Goal: Information Seeking & Learning: Learn about a topic

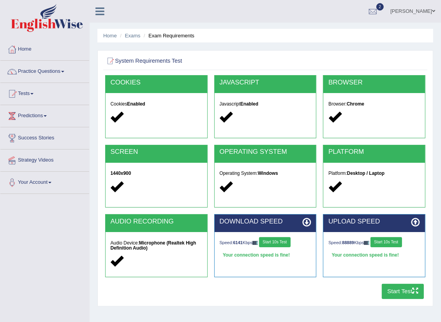
click at [64, 72] on span at bounding box center [62, 72] width 3 height 2
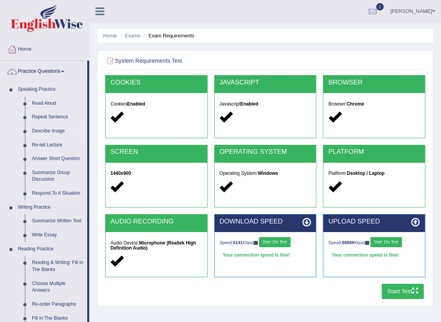
click at [59, 131] on link "Describe Image" at bounding box center [57, 131] width 59 height 14
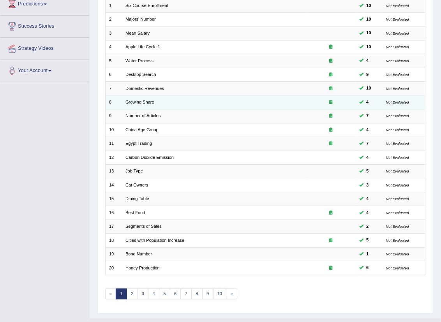
scroll to position [128, 0]
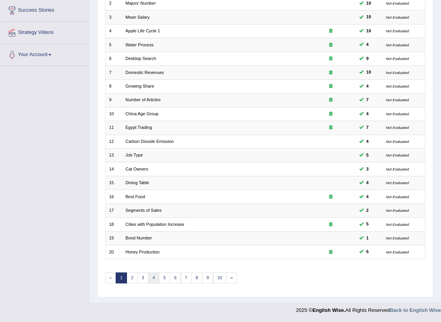
click at [153, 277] on link "4" at bounding box center [153, 277] width 11 height 11
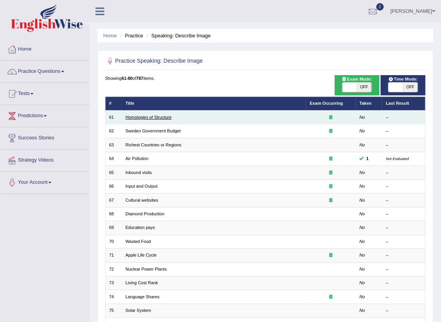
click at [153, 116] on link "Homologies of Structure" at bounding box center [148, 117] width 46 height 5
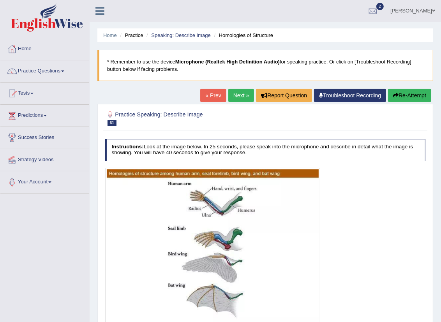
scroll to position [43, 0]
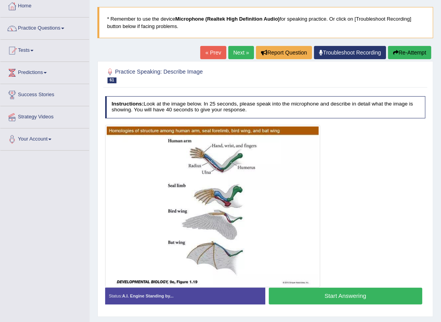
click at [234, 44] on div "Home Practice Speaking: Describe Image Homologies of Structure * Remember to us…" at bounding box center [265, 151] width 351 height 389
click at [64, 29] on link "Practice Questions" at bounding box center [44, 27] width 89 height 19
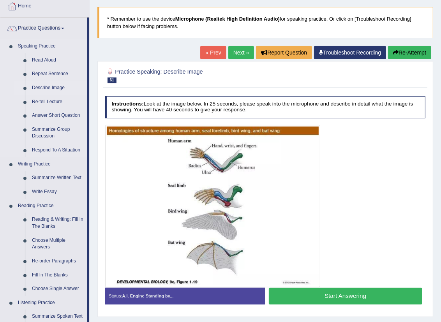
click at [52, 87] on link "Describe Image" at bounding box center [57, 88] width 59 height 14
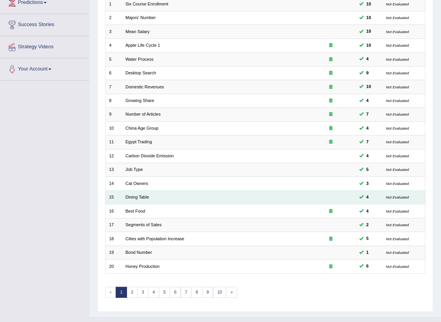
scroll to position [128, 0]
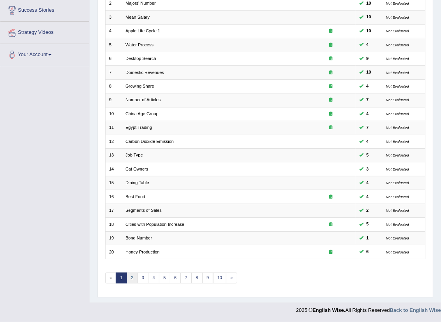
click at [129, 279] on link "2" at bounding box center [131, 277] width 11 height 11
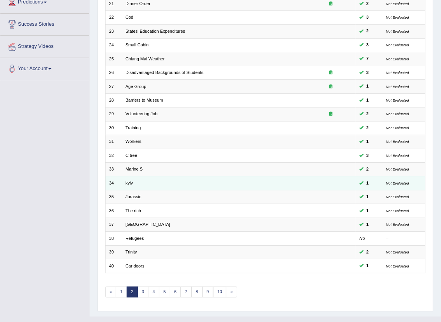
scroll to position [128, 0]
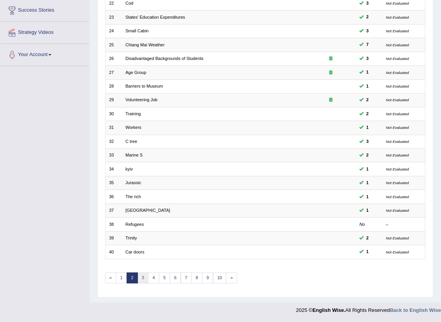
click at [142, 277] on link "3" at bounding box center [142, 277] width 11 height 11
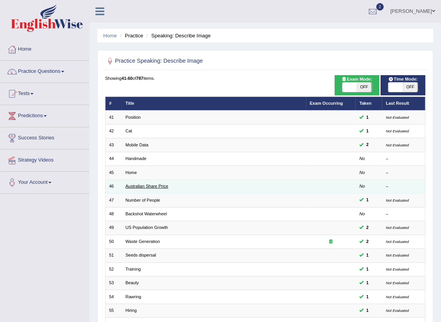
click at [159, 188] on link "Australian Share Price" at bounding box center [146, 186] width 43 height 5
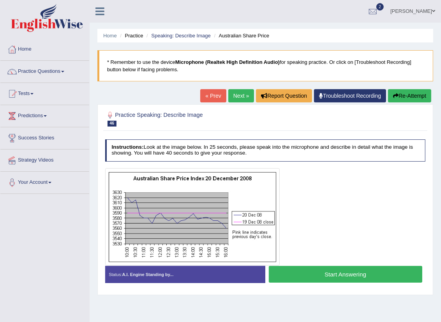
click at [241, 99] on link "Next »" at bounding box center [241, 95] width 26 height 13
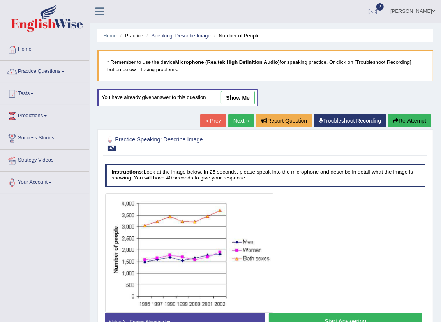
click at [232, 118] on link "Next »" at bounding box center [241, 120] width 26 height 13
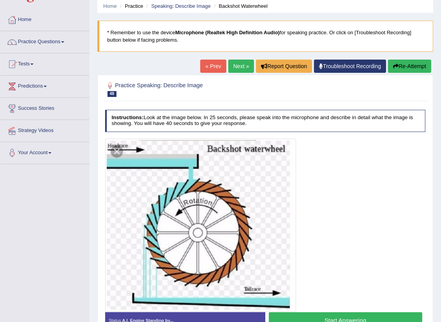
scroll to position [43, 0]
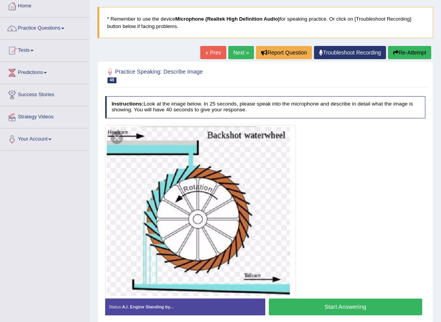
click at [240, 55] on link "Next »" at bounding box center [241, 52] width 26 height 13
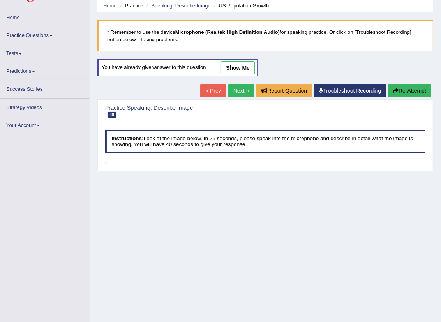
scroll to position [43, 0]
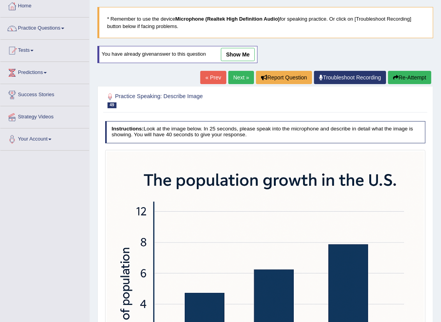
click at [239, 78] on link "Next »" at bounding box center [241, 77] width 26 height 13
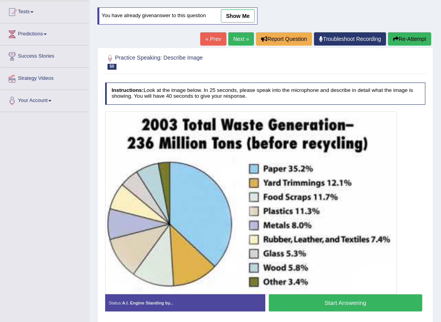
scroll to position [86, 0]
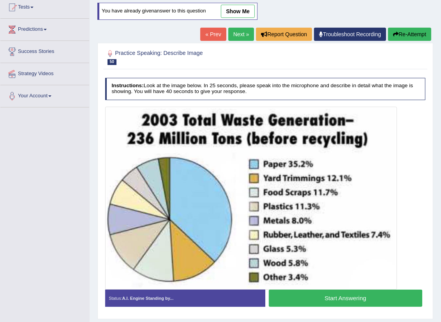
click at [337, 297] on button "Start Answering" at bounding box center [345, 298] width 153 height 17
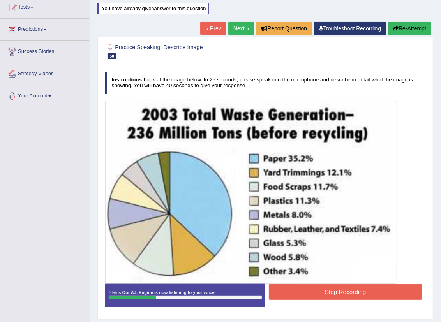
click at [304, 292] on button "Stop Recording" at bounding box center [345, 291] width 153 height 15
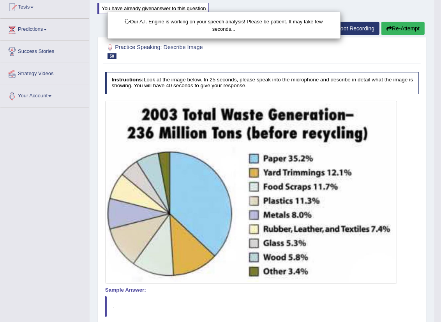
click at [400, 33] on div "Our A.I. Engine is working on your speech analysis! Please be patient. It may t…" at bounding box center [220, 161] width 441 height 322
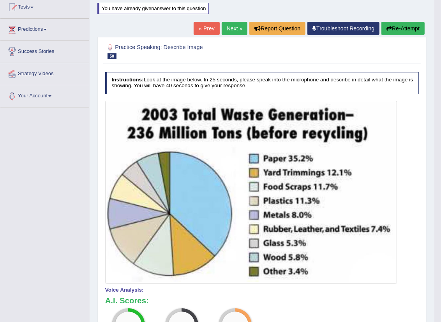
click at [404, 26] on button "Re-Attempt" at bounding box center [402, 28] width 43 height 13
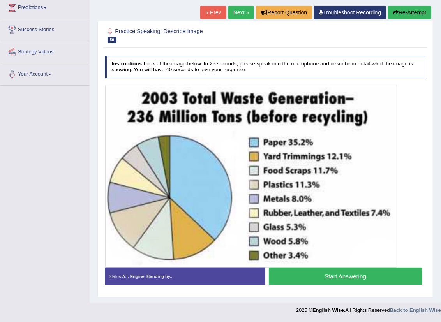
click at [312, 278] on button "Start Answering" at bounding box center [345, 276] width 153 height 17
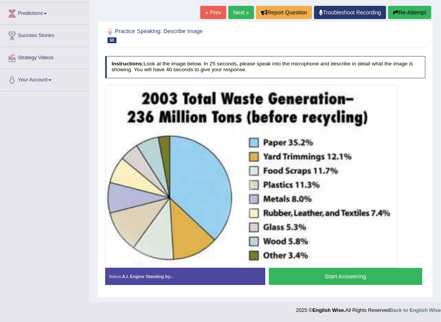
scroll to position [108, 0]
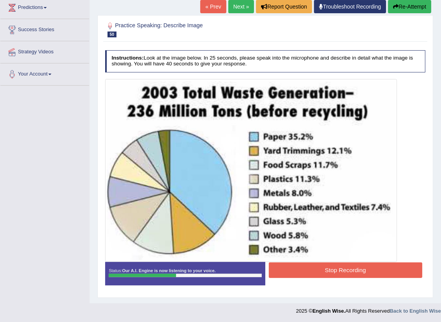
click at [305, 267] on button "Stop Recording" at bounding box center [345, 269] width 153 height 15
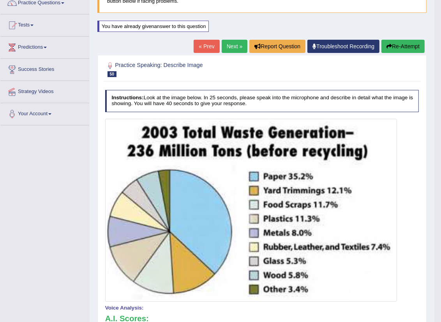
scroll to position [65, 0]
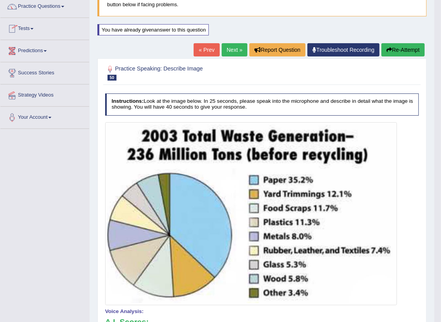
click at [397, 47] on button "Re-Attempt" at bounding box center [402, 49] width 43 height 13
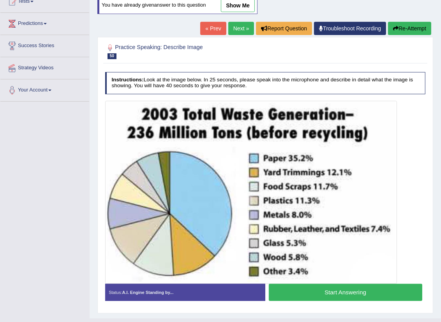
scroll to position [108, 0]
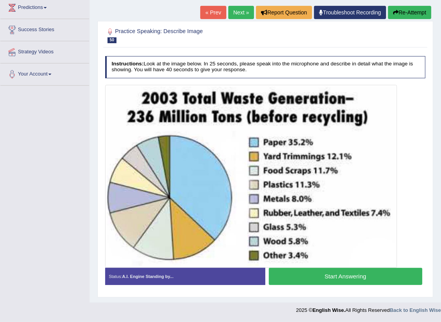
click at [321, 277] on button "Start Answering" at bounding box center [345, 276] width 153 height 17
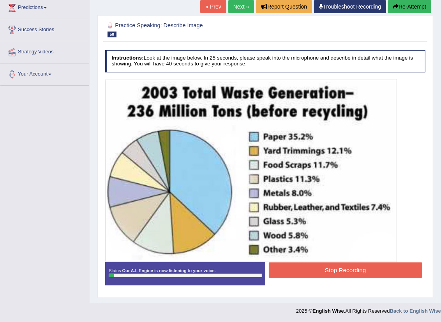
click at [321, 264] on button "Stop Recording" at bounding box center [345, 269] width 153 height 15
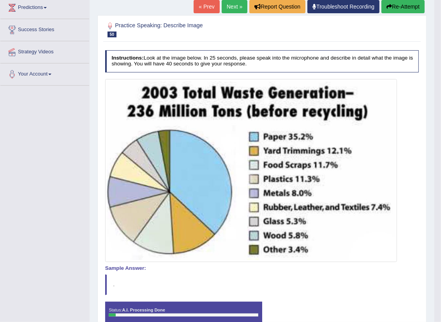
click at [414, 3] on body "Toggle navigation Home Practice Questions Speaking Practice Read Aloud Repeat S…" at bounding box center [220, 53] width 441 height 322
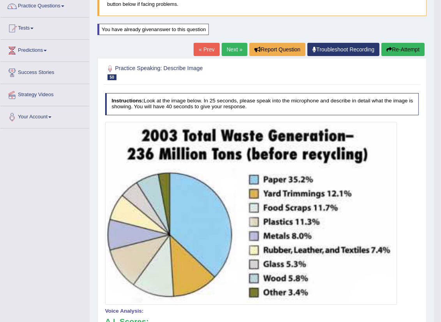
scroll to position [65, 0]
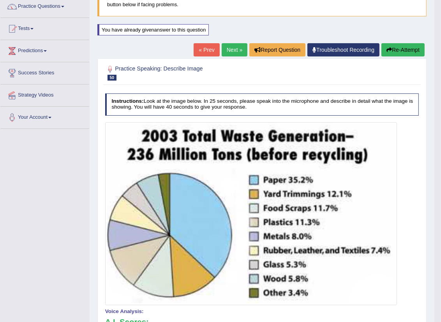
click at [411, 55] on button "Re-Attempt" at bounding box center [402, 49] width 43 height 13
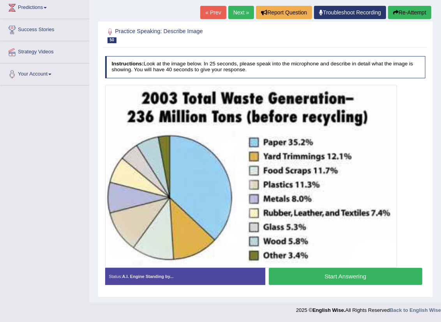
click at [317, 276] on button "Start Answering" at bounding box center [345, 276] width 153 height 17
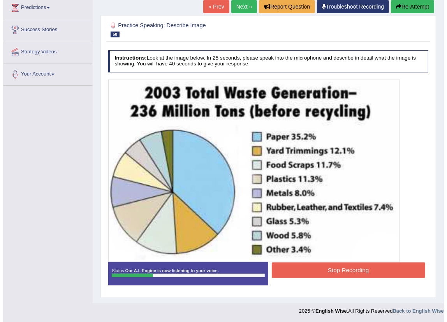
scroll to position [109, 0]
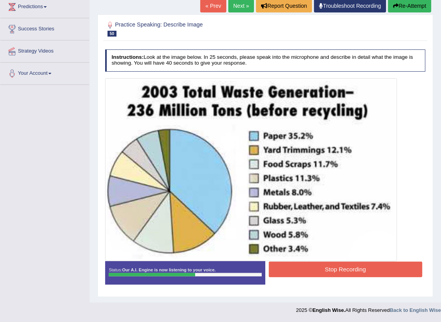
click at [327, 269] on button "Stop Recording" at bounding box center [345, 269] width 153 height 15
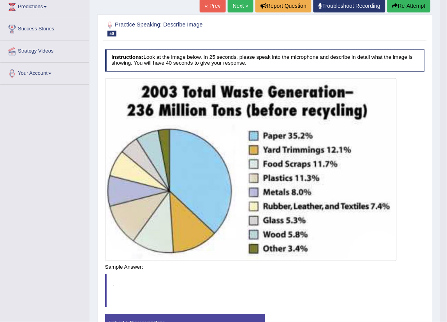
click at [404, 9] on button "Re-Attempt" at bounding box center [408, 5] width 43 height 13
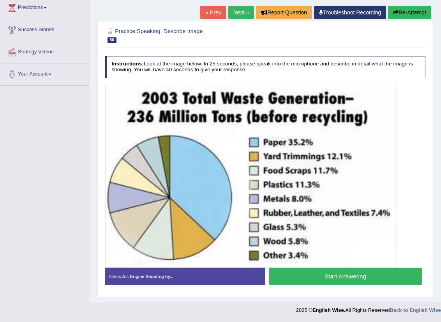
click at [345, 274] on button "Start Answering" at bounding box center [345, 276] width 153 height 17
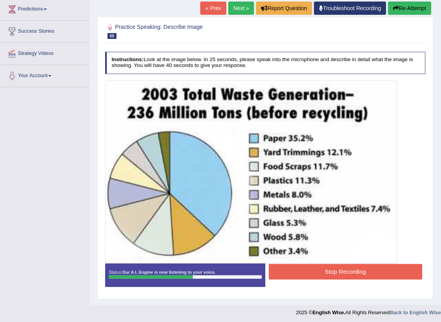
scroll to position [109, 0]
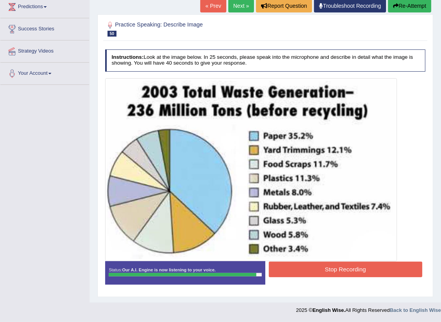
click at [324, 268] on button "Stop Recording" at bounding box center [345, 269] width 153 height 15
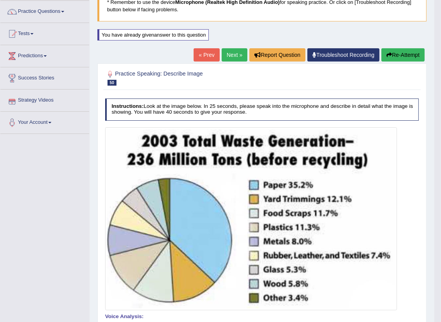
scroll to position [27, 0]
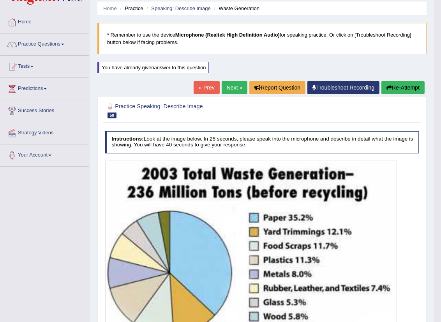
click at [239, 84] on link "Next »" at bounding box center [234, 87] width 26 height 13
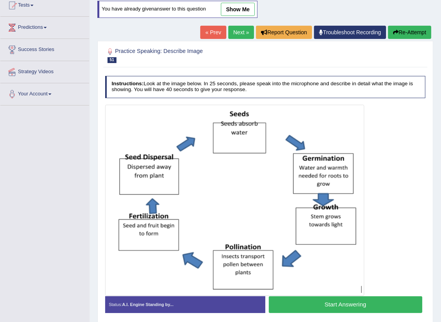
scroll to position [73, 0]
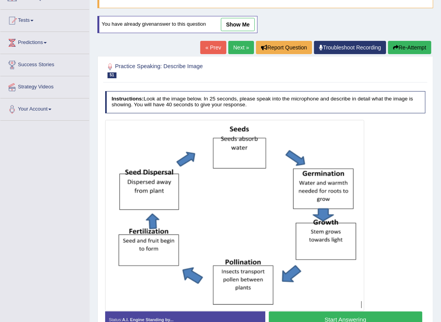
click at [245, 47] on link "Next »" at bounding box center [241, 47] width 26 height 13
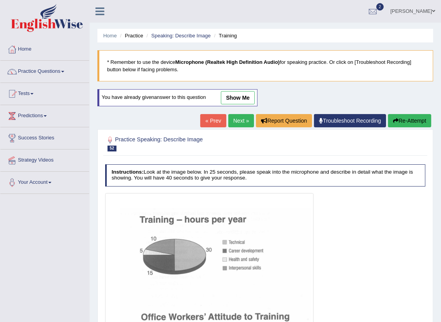
click at [232, 125] on link "Next »" at bounding box center [241, 120] width 26 height 13
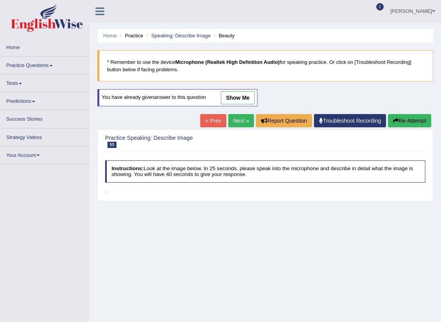
click at [232, 125] on link "Next »" at bounding box center [241, 120] width 26 height 13
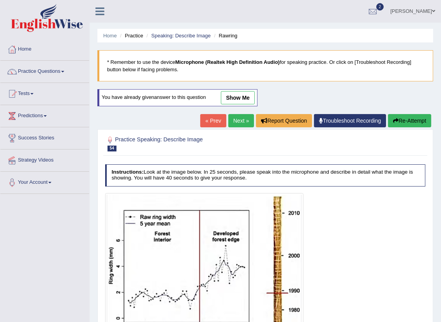
click at [232, 125] on link "Next »" at bounding box center [241, 120] width 26 height 13
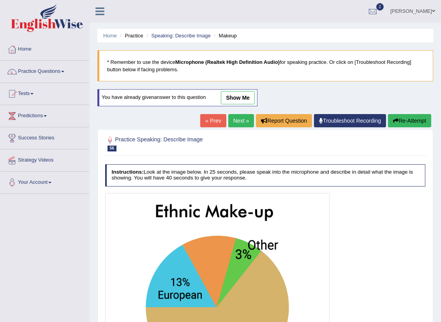
click at [235, 119] on link "Next »" at bounding box center [241, 120] width 26 height 13
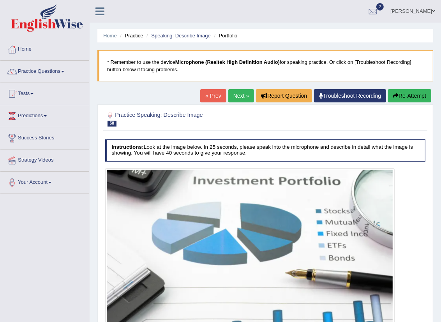
click at [237, 92] on link "Next »" at bounding box center [241, 95] width 26 height 13
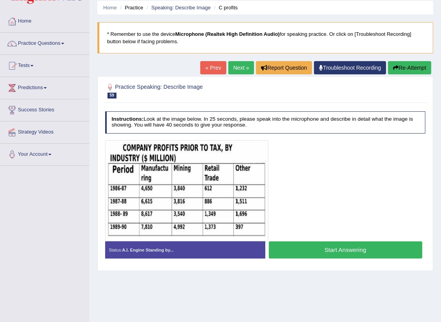
scroll to position [43, 0]
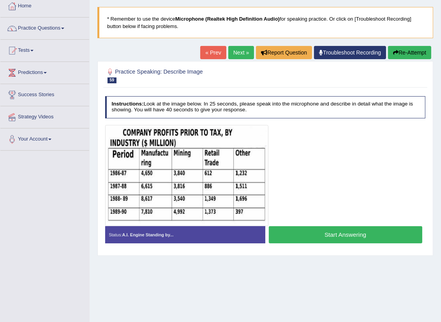
click at [232, 55] on link "Next »" at bounding box center [241, 52] width 26 height 13
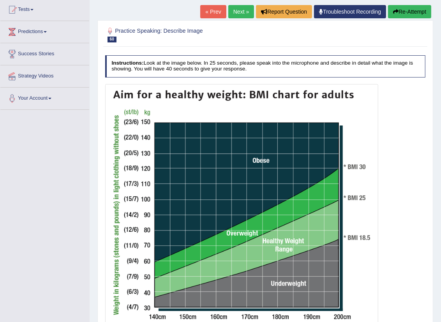
scroll to position [86, 0]
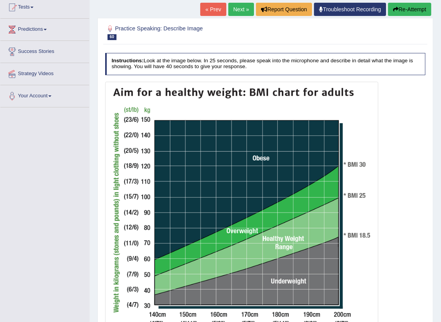
click at [235, 13] on link "Next »" at bounding box center [241, 9] width 26 height 13
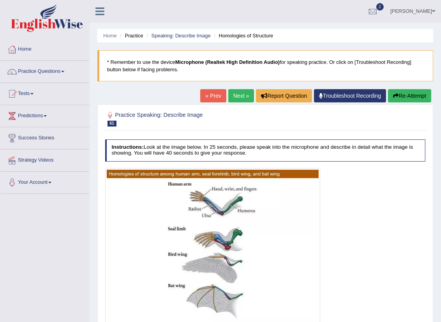
click at [237, 90] on link "Next »" at bounding box center [241, 95] width 26 height 13
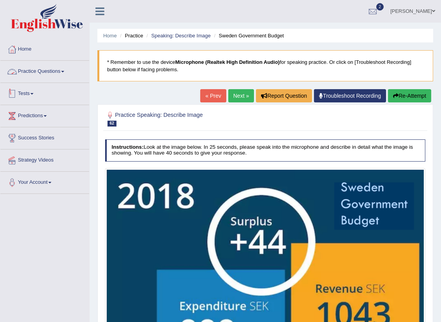
click at [64, 72] on span at bounding box center [62, 72] width 3 height 2
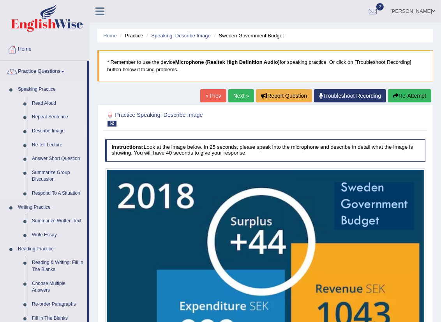
click at [61, 133] on link "Describe Image" at bounding box center [57, 131] width 59 height 14
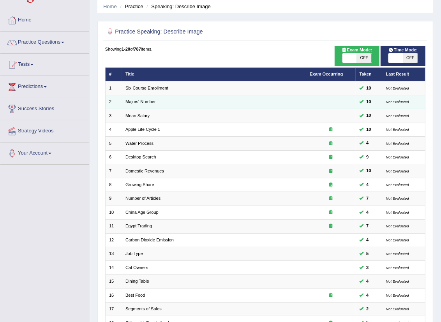
scroll to position [43, 0]
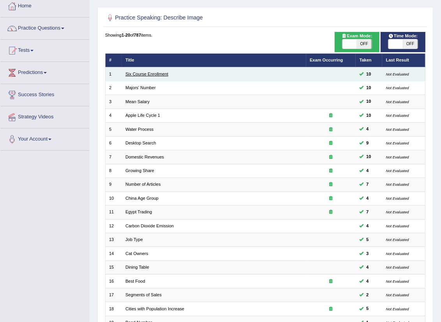
click at [149, 74] on link "Six Course Enrollment" at bounding box center [146, 74] width 43 height 5
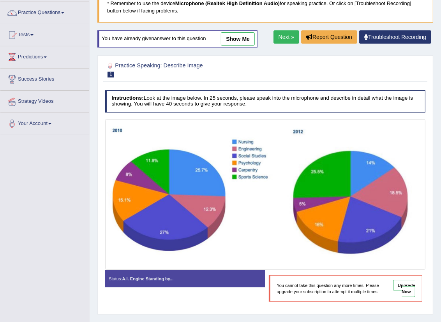
scroll to position [43, 0]
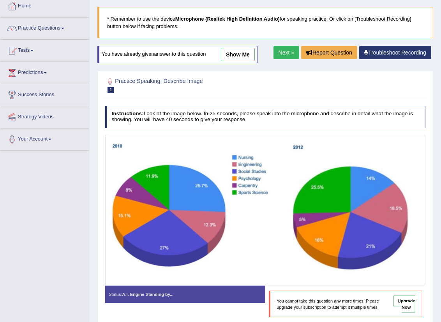
click at [284, 51] on link "Next »" at bounding box center [286, 52] width 26 height 13
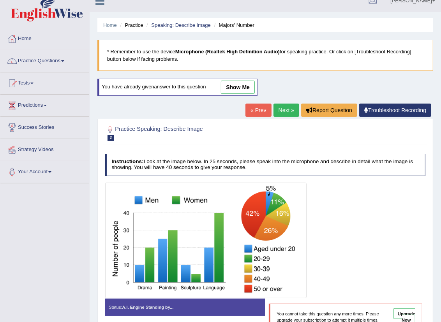
scroll to position [43, 0]
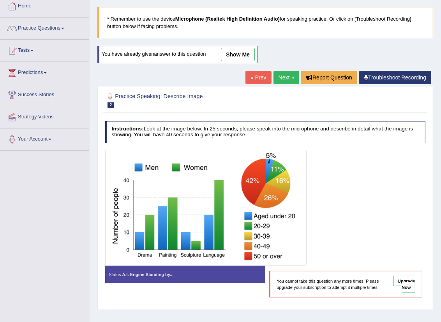
click at [276, 77] on link "Next »" at bounding box center [286, 77] width 26 height 13
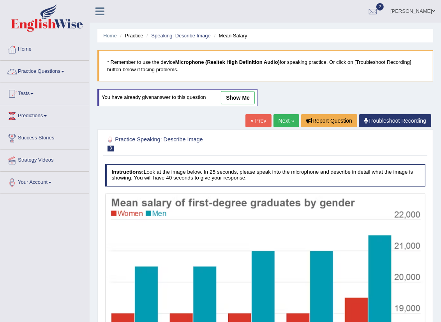
click at [63, 71] on link "Practice Questions" at bounding box center [44, 70] width 89 height 19
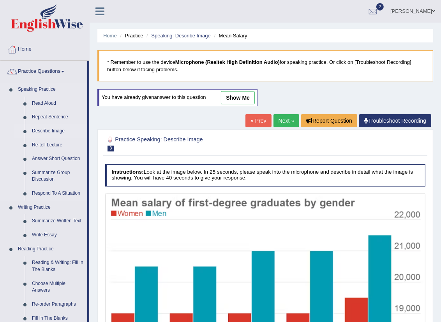
click at [51, 131] on link "Describe Image" at bounding box center [57, 131] width 59 height 14
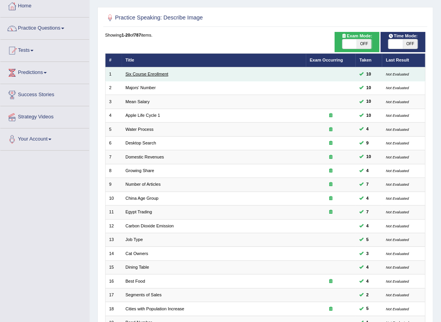
click at [130, 72] on link "Six Course Enrollment" at bounding box center [146, 74] width 43 height 5
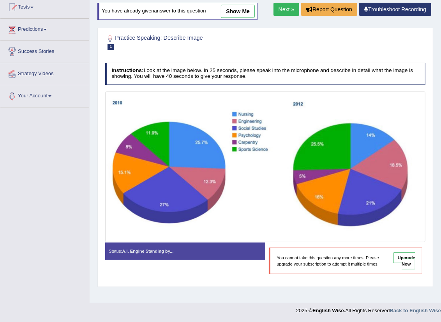
click at [292, 16] on link "Next »" at bounding box center [286, 9] width 26 height 13
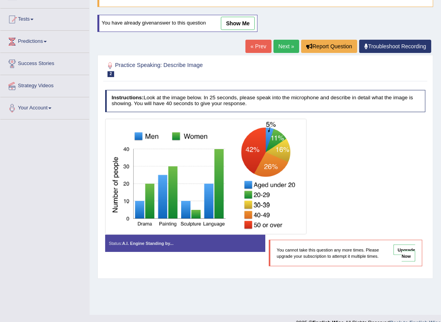
scroll to position [86, 0]
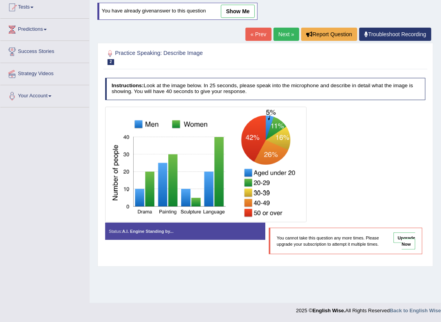
click at [283, 37] on link "Next »" at bounding box center [286, 34] width 26 height 13
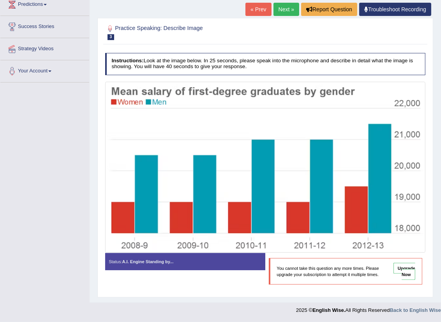
scroll to position [68, 0]
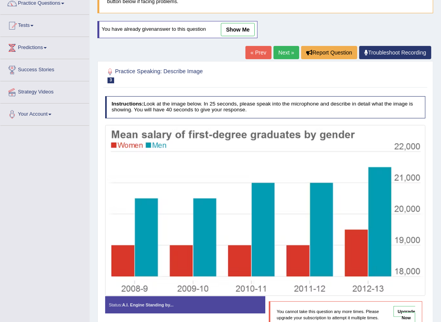
click at [289, 56] on link "Next »" at bounding box center [286, 52] width 26 height 13
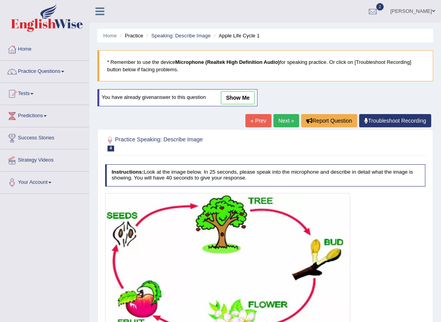
click at [282, 115] on link "Next »" at bounding box center [286, 120] width 26 height 13
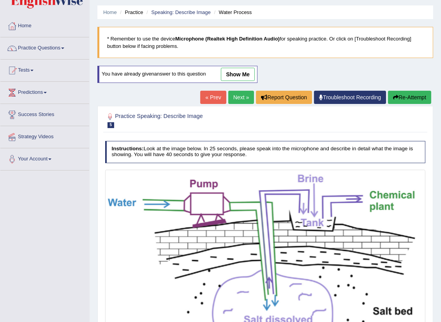
scroll to position [43, 0]
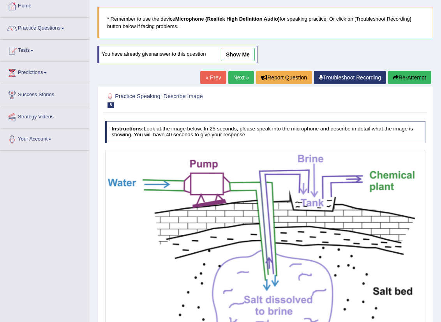
click at [240, 80] on link "Next »" at bounding box center [241, 77] width 26 height 13
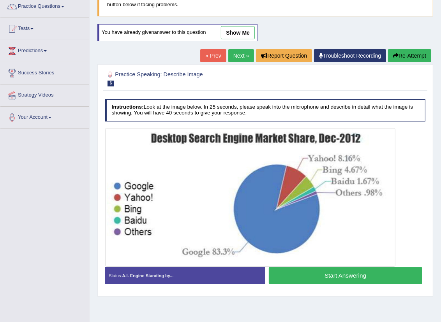
scroll to position [86, 0]
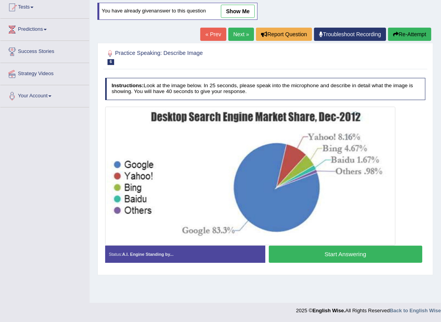
click at [328, 257] on button "Start Answering" at bounding box center [345, 254] width 153 height 17
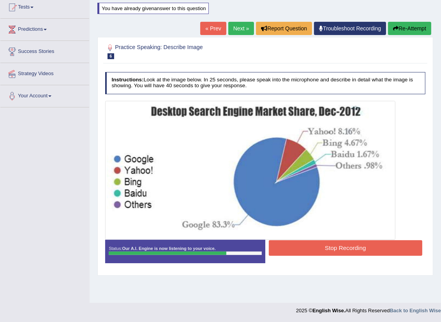
click at [320, 250] on button "Stop Recording" at bounding box center [345, 247] width 153 height 15
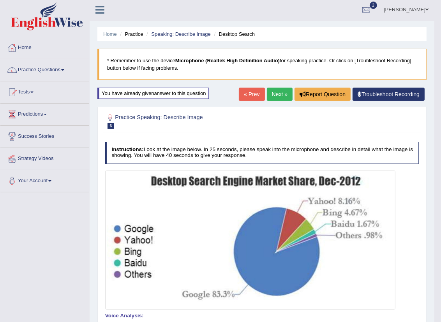
scroll to position [0, 0]
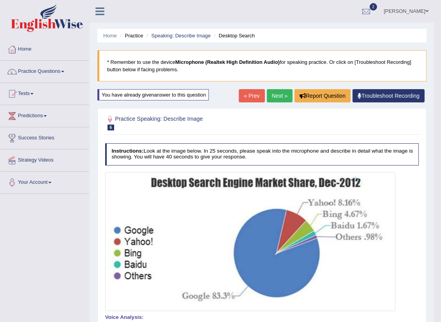
click at [286, 93] on link "Next »" at bounding box center [280, 95] width 26 height 13
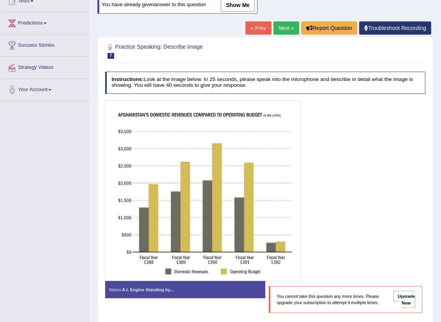
scroll to position [78, 0]
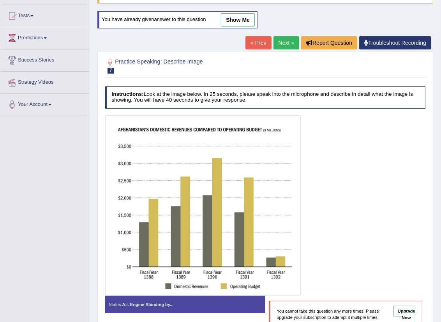
click at [278, 44] on link "Next »" at bounding box center [286, 42] width 26 height 13
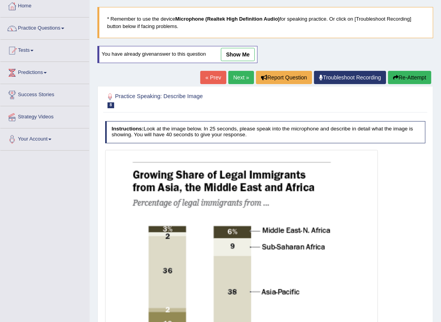
scroll to position [86, 0]
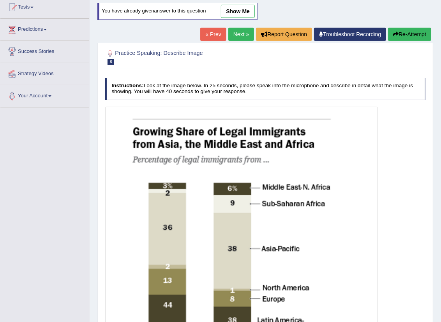
click at [230, 34] on link "Next »" at bounding box center [241, 34] width 26 height 13
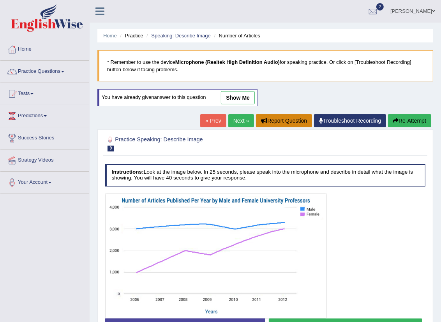
scroll to position [43, 0]
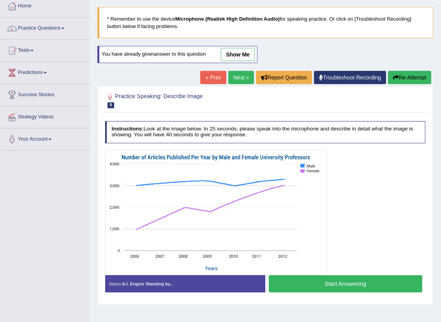
click at [312, 289] on button "Start Answering" at bounding box center [345, 283] width 153 height 17
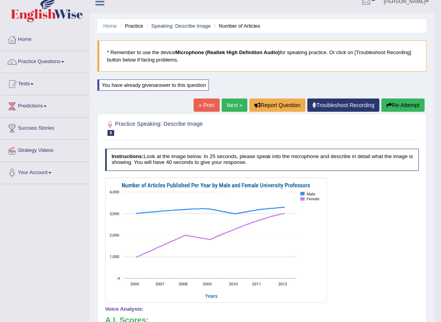
scroll to position [0, 0]
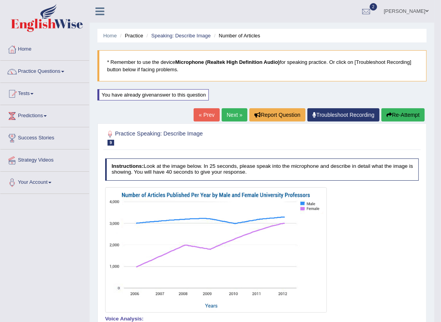
click at [228, 115] on link "Next »" at bounding box center [234, 114] width 26 height 13
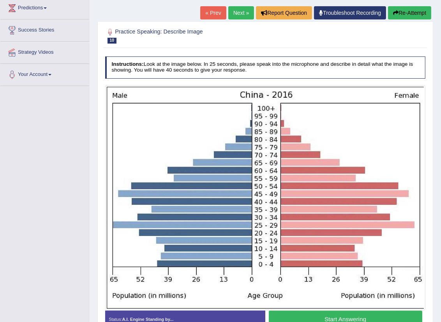
scroll to position [130, 0]
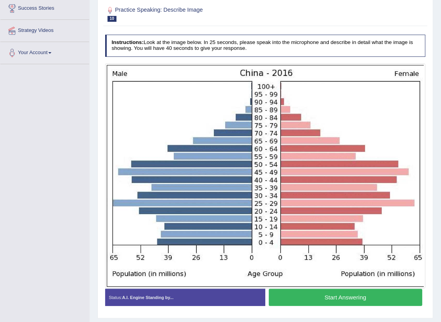
click at [355, 298] on button "Start Answering" at bounding box center [345, 297] width 153 height 17
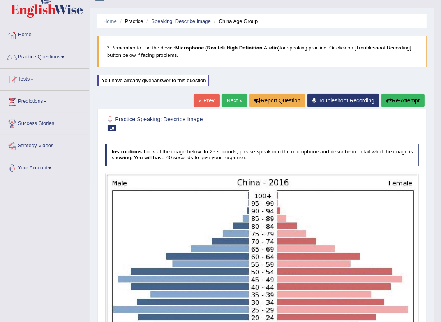
scroll to position [0, 0]
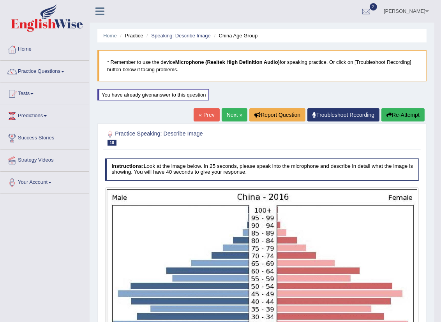
click at [228, 114] on link "Next »" at bounding box center [234, 114] width 26 height 13
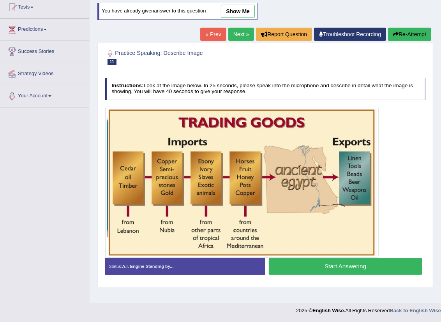
click at [323, 266] on button "Start Answering" at bounding box center [345, 266] width 153 height 17
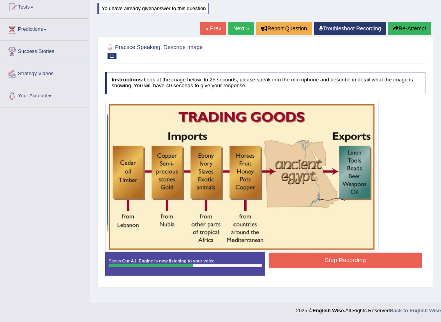
click at [360, 264] on button "Stop Recording" at bounding box center [345, 260] width 153 height 15
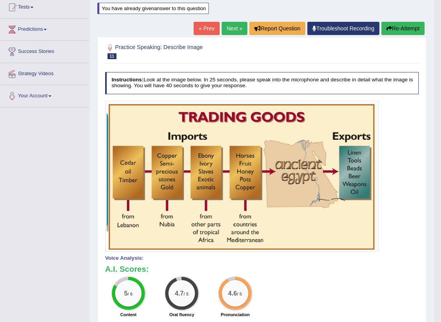
click at [227, 29] on link "Next »" at bounding box center [234, 28] width 26 height 13
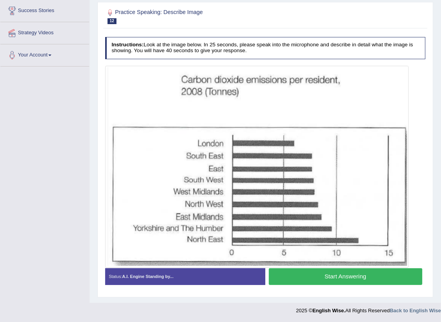
scroll to position [128, 0]
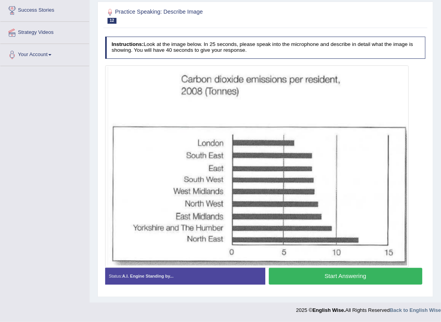
click at [313, 274] on button "Start Answering" at bounding box center [345, 276] width 153 height 17
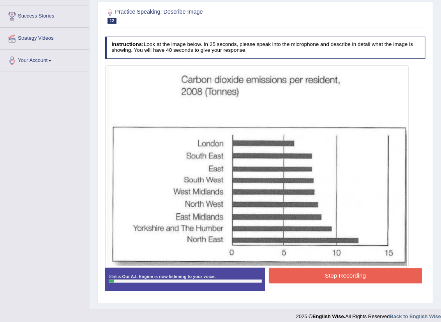
click at [313, 271] on button "Stop Recording" at bounding box center [345, 275] width 153 height 15
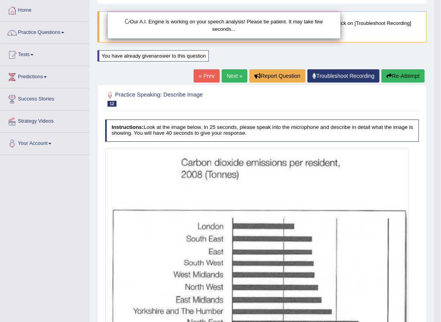
scroll to position [35, 0]
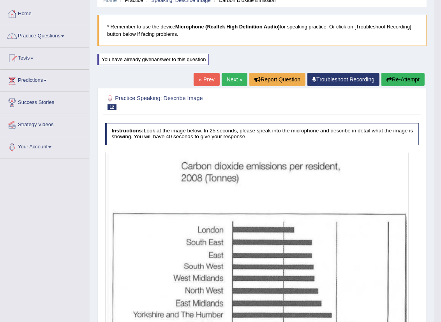
click at [403, 84] on button "Re-Attempt" at bounding box center [402, 79] width 43 height 13
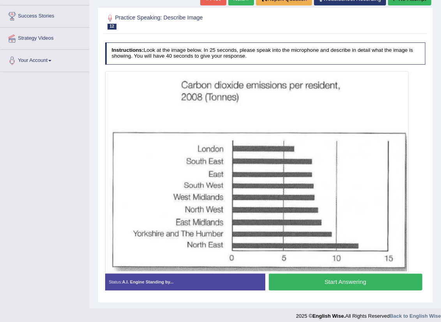
scroll to position [128, 0]
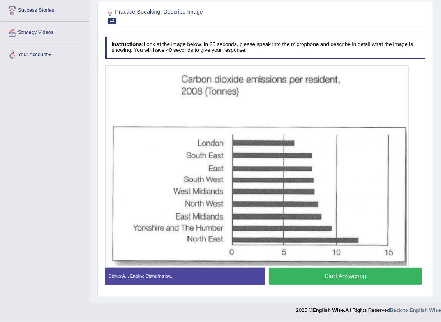
click at [370, 275] on button "Start Answering" at bounding box center [345, 276] width 153 height 17
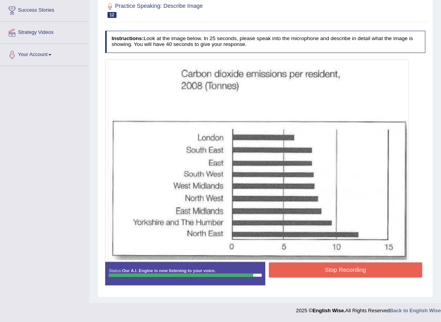
click at [335, 267] on button "Stop Recording" at bounding box center [345, 269] width 153 height 15
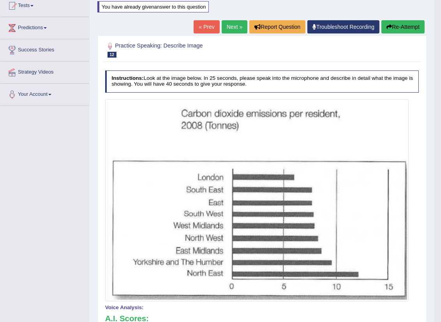
scroll to position [84, 0]
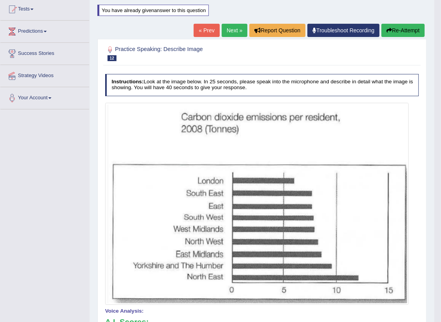
click at [228, 30] on link "Next »" at bounding box center [234, 30] width 26 height 13
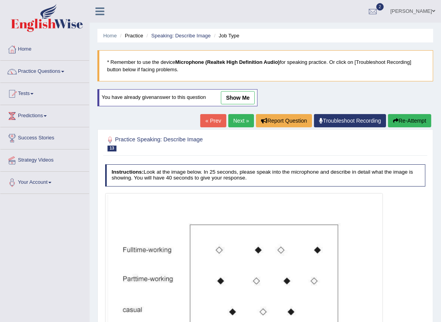
scroll to position [43, 0]
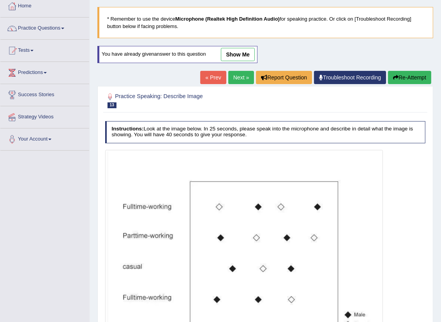
click at [236, 78] on link "Next »" at bounding box center [241, 77] width 26 height 13
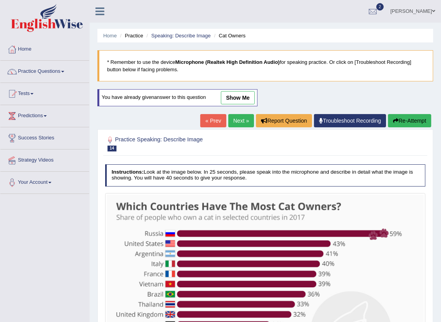
scroll to position [43, 0]
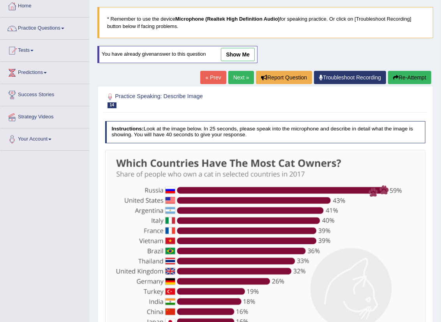
click at [241, 74] on link "Next »" at bounding box center [241, 77] width 26 height 13
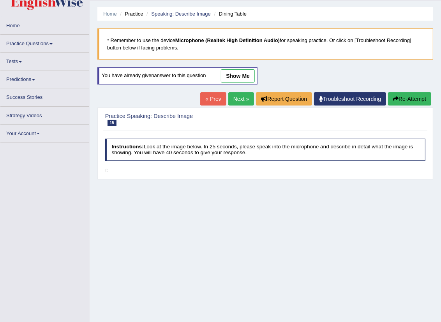
scroll to position [43, 0]
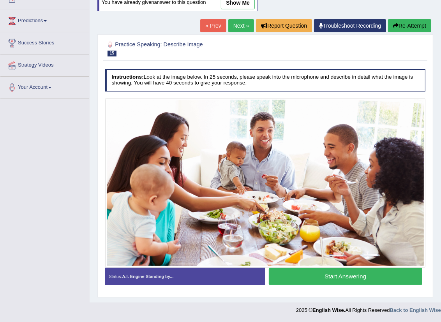
click at [339, 277] on button "Start Answering" at bounding box center [345, 276] width 153 height 17
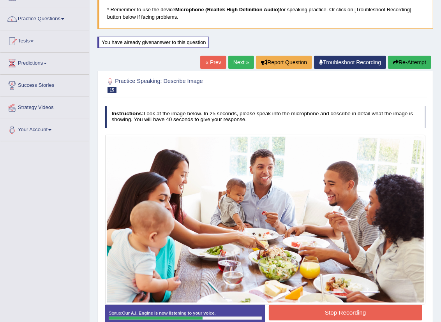
scroll to position [96, 0]
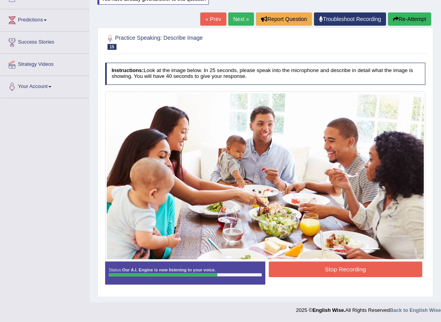
click at [305, 271] on button "Stop Recording" at bounding box center [345, 269] width 153 height 15
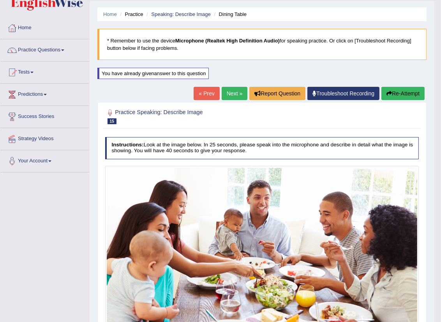
scroll to position [0, 0]
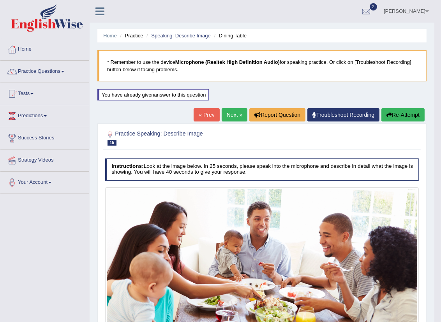
click at [228, 109] on link "Next »" at bounding box center [234, 114] width 26 height 13
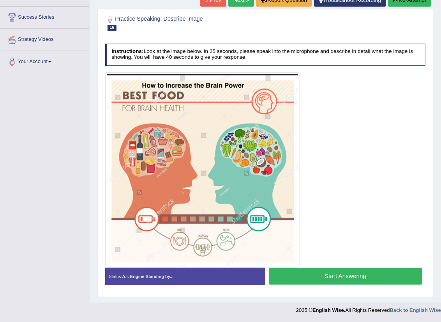
scroll to position [77, 0]
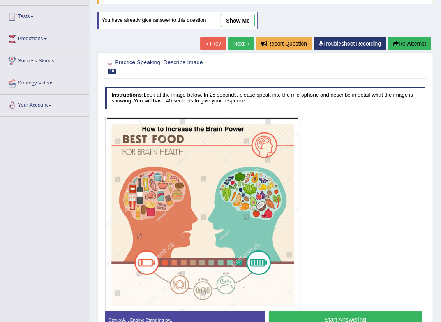
click at [237, 44] on link "Next »" at bounding box center [241, 43] width 26 height 13
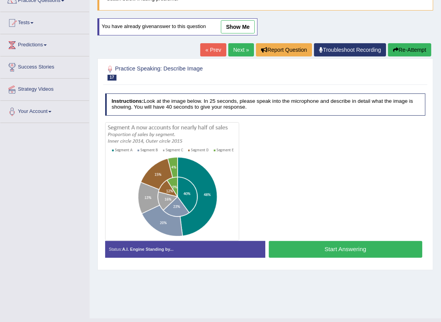
scroll to position [86, 0]
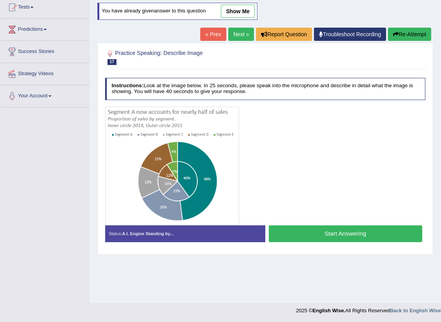
click at [351, 239] on button "Start Answering" at bounding box center [345, 233] width 153 height 17
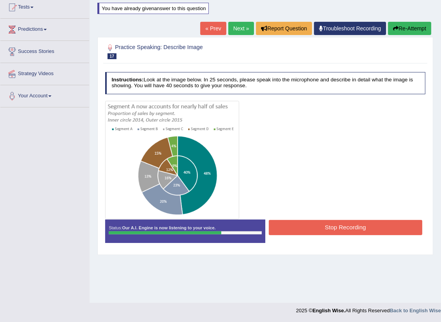
click at [321, 223] on button "Stop Recording" at bounding box center [345, 227] width 153 height 15
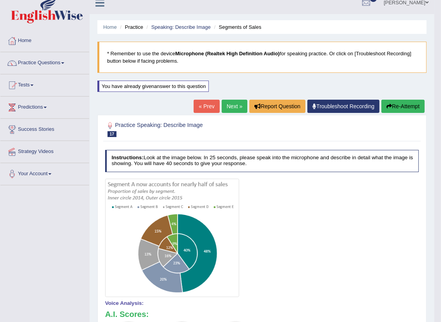
scroll to position [0, 0]
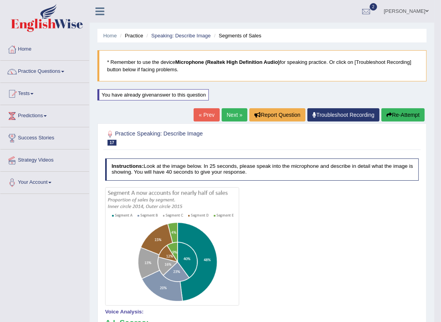
click at [222, 117] on link "Next »" at bounding box center [234, 114] width 26 height 13
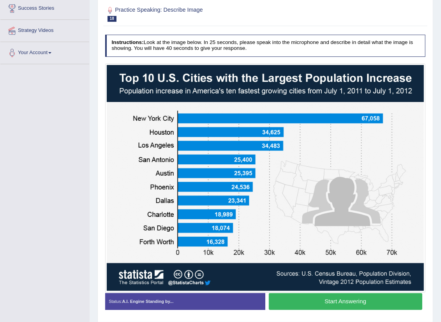
scroll to position [154, 0]
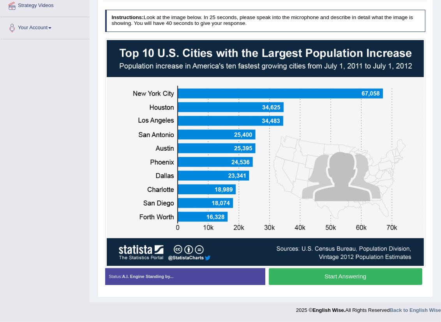
click at [320, 272] on button "Start Answering" at bounding box center [345, 276] width 153 height 17
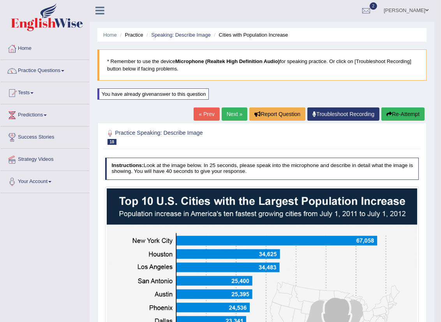
scroll to position [0, 0]
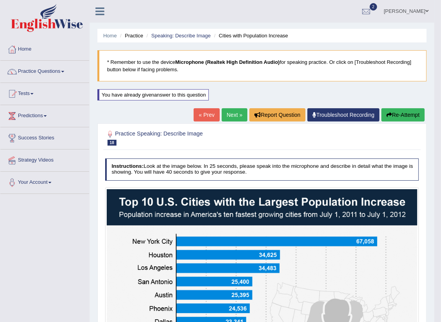
click at [230, 108] on link "Next »" at bounding box center [234, 114] width 26 height 13
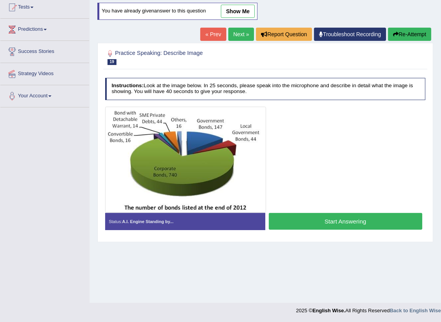
click at [337, 219] on button "Start Answering" at bounding box center [345, 221] width 153 height 17
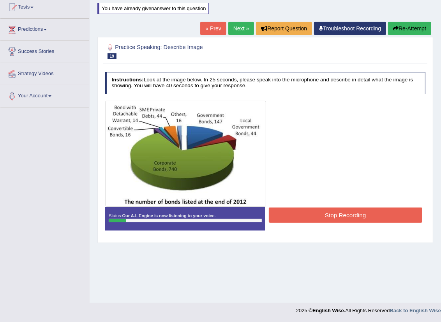
click at [322, 217] on button "Stop Recording" at bounding box center [345, 214] width 153 height 15
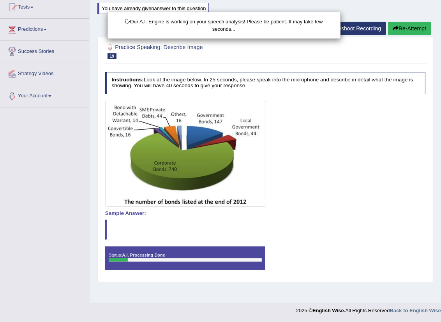
click at [418, 30] on body "Toggle navigation Home Practice Questions Speaking Practice Read Aloud Repeat S…" at bounding box center [220, 75] width 441 height 322
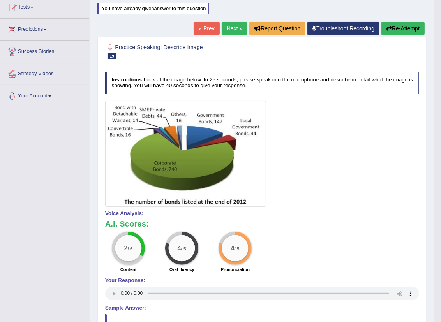
click at [402, 24] on button "Re-Attempt" at bounding box center [402, 28] width 43 height 13
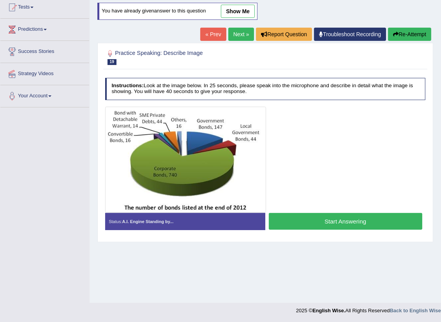
click at [348, 224] on button "Start Answering" at bounding box center [345, 221] width 153 height 17
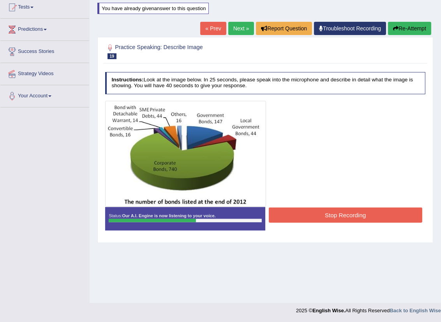
click at [343, 216] on button "Stop Recording" at bounding box center [345, 214] width 153 height 15
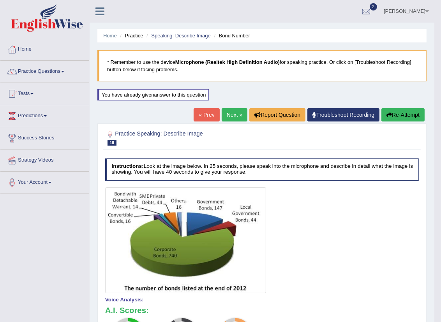
click at [236, 112] on link "Next »" at bounding box center [234, 114] width 26 height 13
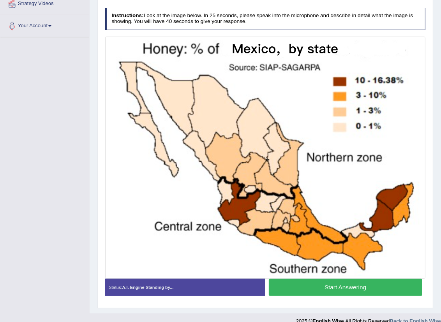
scroll to position [168, 0]
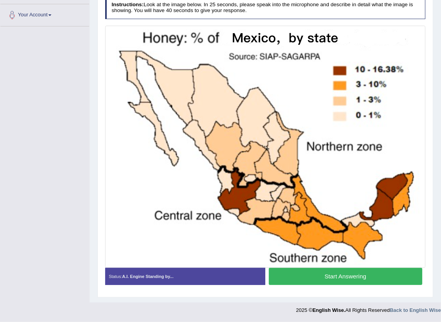
click at [351, 276] on button "Start Answering" at bounding box center [345, 276] width 153 height 17
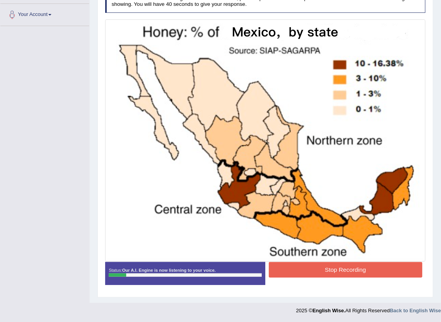
click at [343, 272] on button "Stop Recording" at bounding box center [345, 269] width 153 height 15
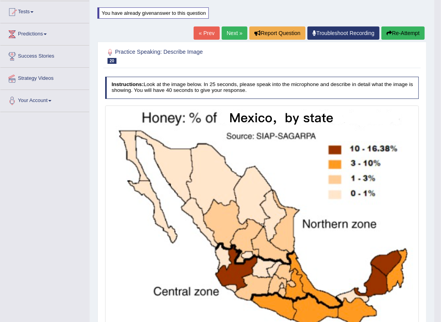
scroll to position [81, 0]
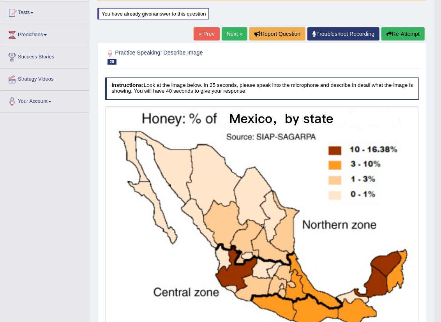
click at [402, 32] on button "Re-Attempt" at bounding box center [402, 33] width 43 height 13
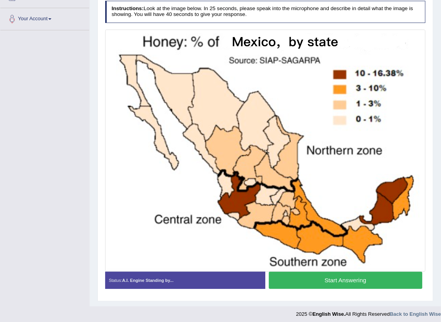
scroll to position [168, 0]
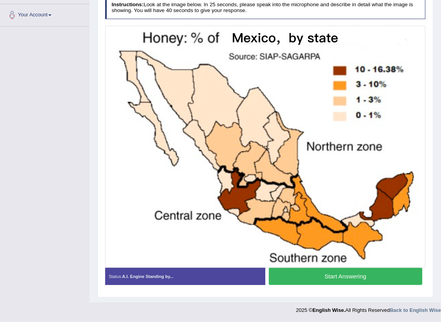
click at [357, 277] on button "Start Answering" at bounding box center [345, 276] width 153 height 17
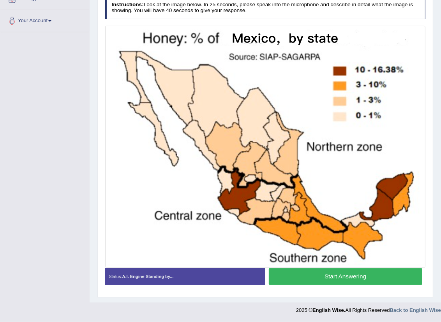
scroll to position [162, 0]
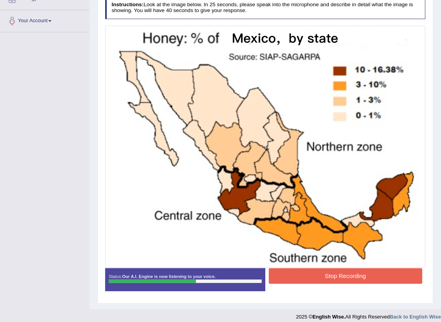
click at [341, 270] on button "Stop Recording" at bounding box center [345, 275] width 153 height 15
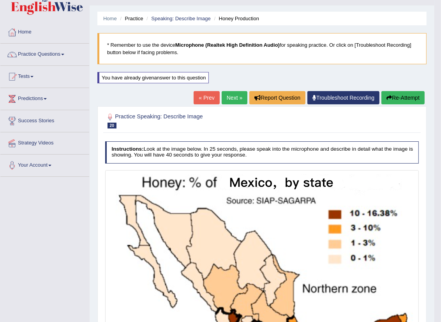
scroll to position [0, 0]
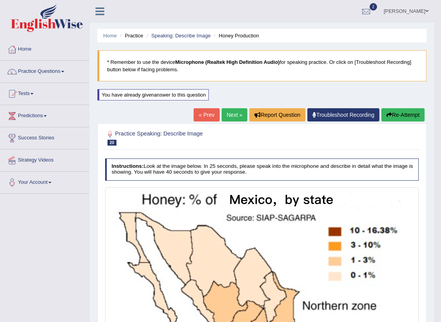
click at [386, 113] on icon "button" at bounding box center [388, 114] width 5 height 5
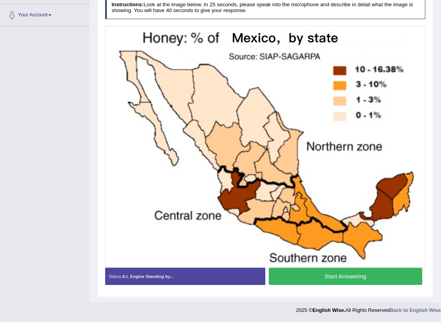
click at [356, 276] on button "Start Answering" at bounding box center [345, 276] width 153 height 17
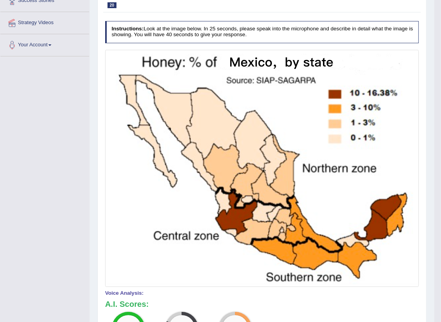
scroll to position [81, 0]
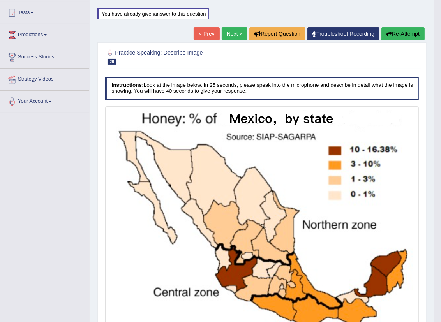
click at [227, 35] on link "Next »" at bounding box center [234, 33] width 26 height 13
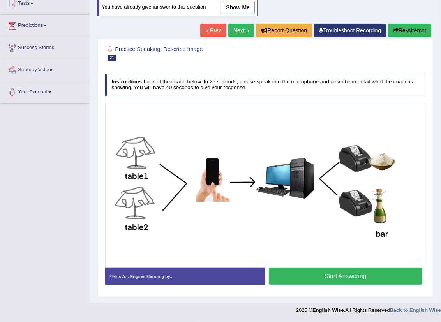
click at [325, 278] on button "Start Answering" at bounding box center [345, 276] width 153 height 17
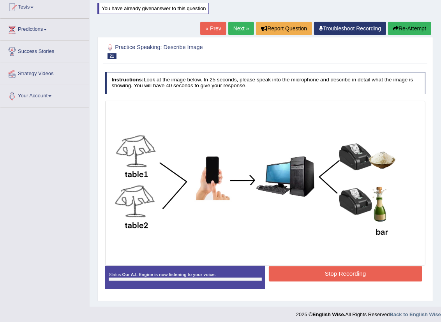
scroll to position [90, 0]
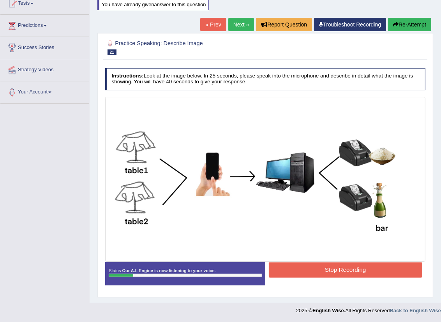
click at [325, 273] on button "Stop Recording" at bounding box center [345, 269] width 153 height 15
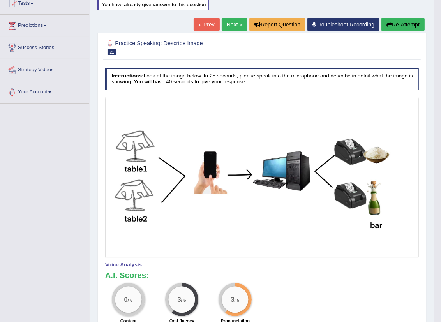
click at [409, 23] on button "Re-Attempt" at bounding box center [402, 24] width 43 height 13
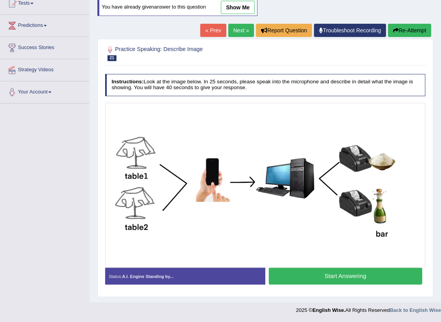
click at [335, 277] on button "Start Answering" at bounding box center [345, 276] width 153 height 17
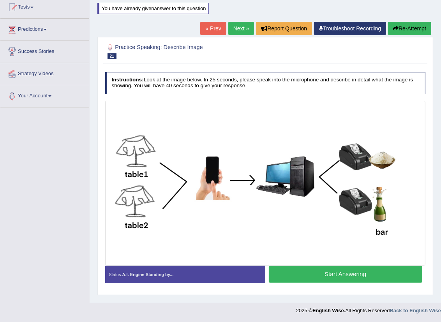
scroll to position [90, 0]
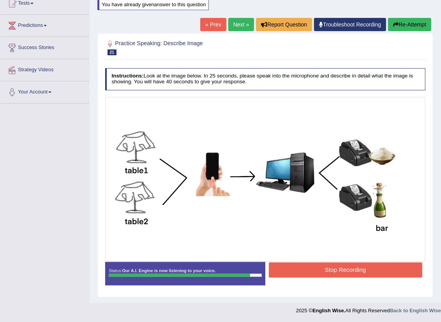
click at [342, 271] on button "Stop Recording" at bounding box center [345, 269] width 153 height 15
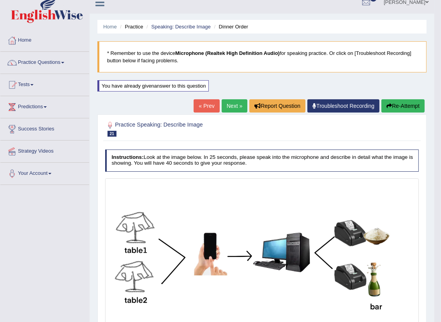
scroll to position [4, 0]
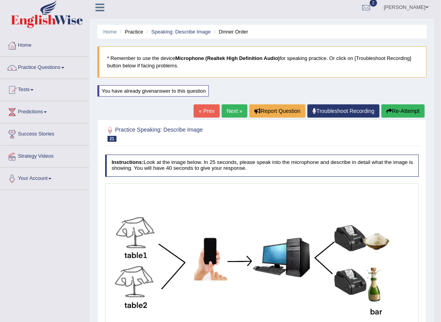
click at [232, 110] on link "Next »" at bounding box center [234, 110] width 26 height 13
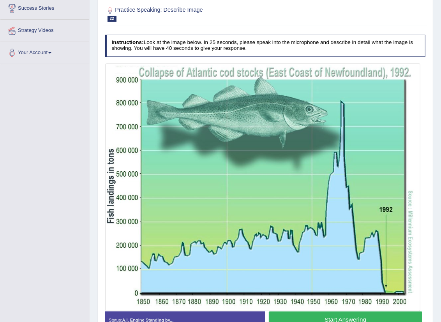
scroll to position [173, 0]
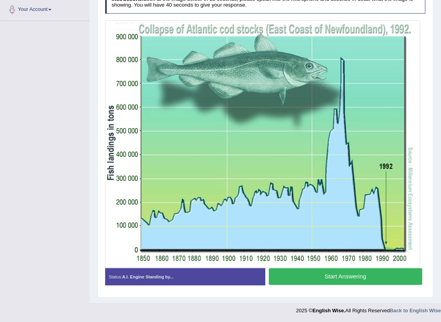
click at [341, 277] on button "Start Answering" at bounding box center [345, 276] width 153 height 17
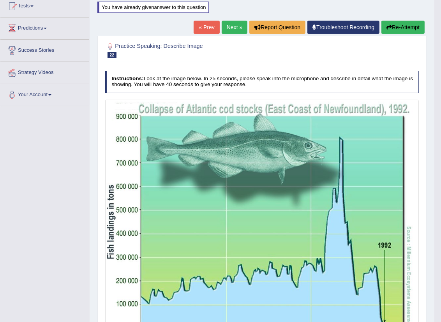
scroll to position [43, 0]
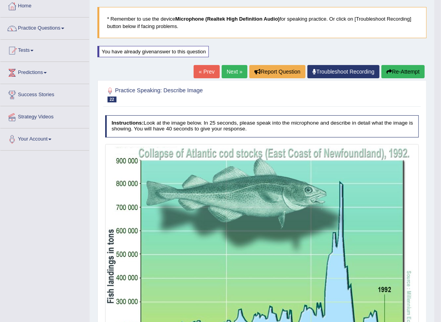
click at [395, 70] on button "Re-Attempt" at bounding box center [402, 71] width 43 height 13
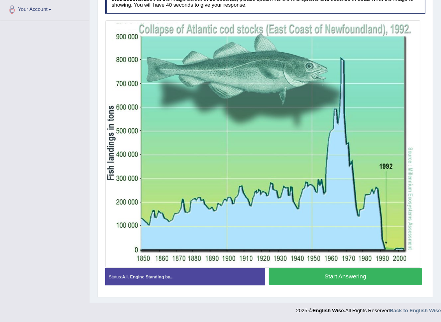
scroll to position [173, 0]
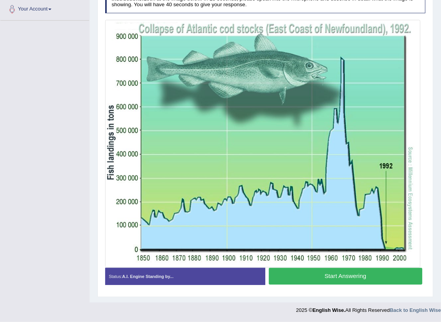
click at [328, 278] on button "Start Answering" at bounding box center [345, 276] width 153 height 17
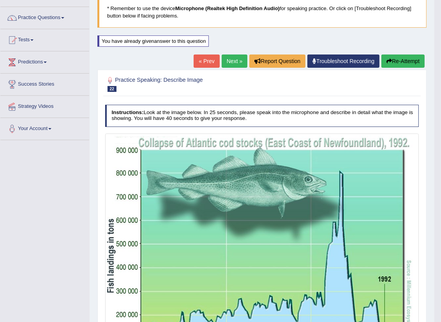
scroll to position [44, 0]
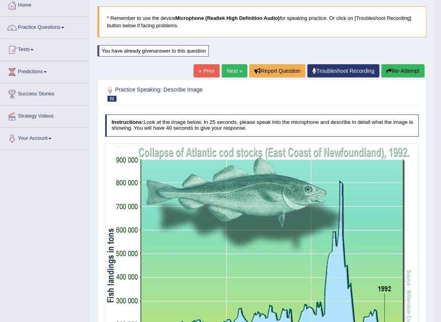
click at [237, 71] on link "Next »" at bounding box center [234, 70] width 26 height 13
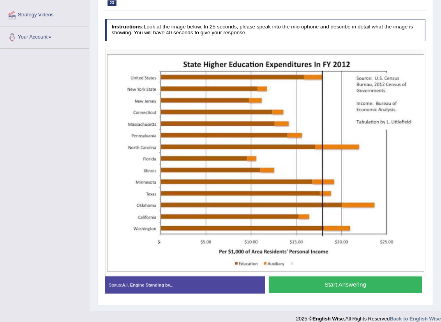
scroll to position [154, 0]
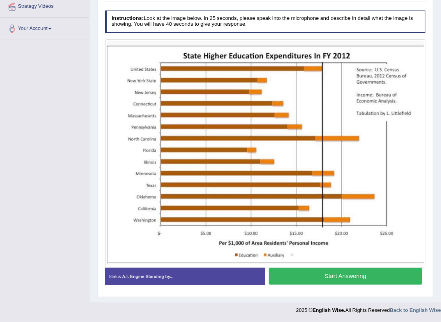
click at [343, 276] on button "Start Answering" at bounding box center [345, 276] width 153 height 17
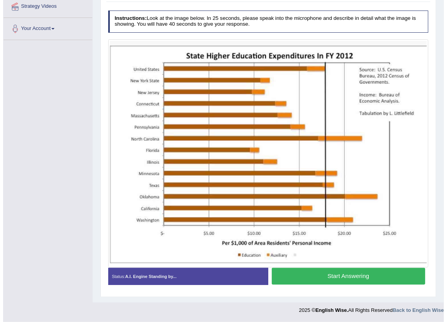
scroll to position [148, 0]
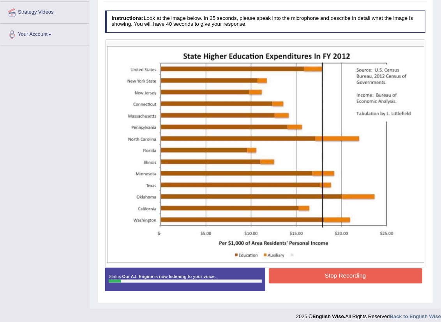
click at [335, 279] on button "Stop Recording" at bounding box center [345, 275] width 153 height 15
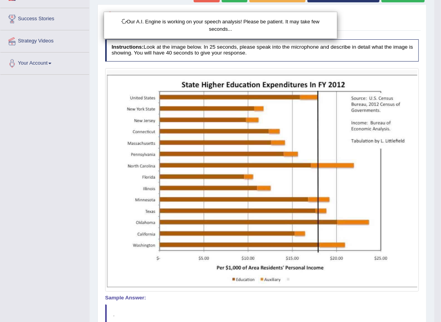
scroll to position [61, 0]
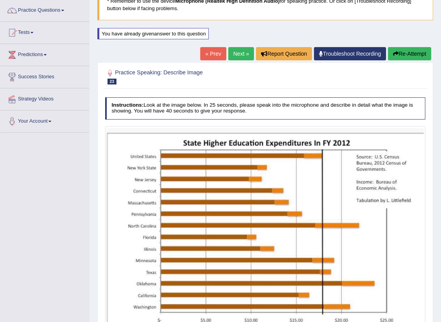
click at [397, 59] on body "Toggle navigation Home Practice Questions Speaking Practice Read Aloud Repeat S…" at bounding box center [220, 100] width 441 height 322
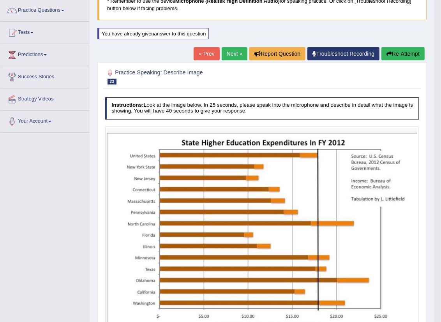
click at [399, 52] on button "Re-Attempt" at bounding box center [402, 53] width 43 height 13
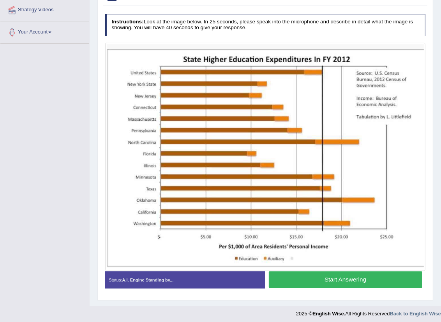
scroll to position [154, 0]
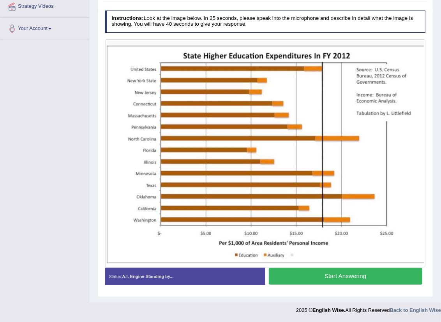
click at [360, 277] on button "Start Answering" at bounding box center [345, 276] width 153 height 17
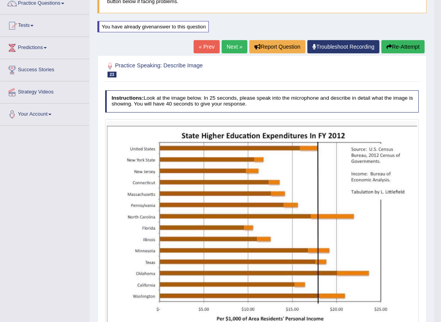
scroll to position [67, 0]
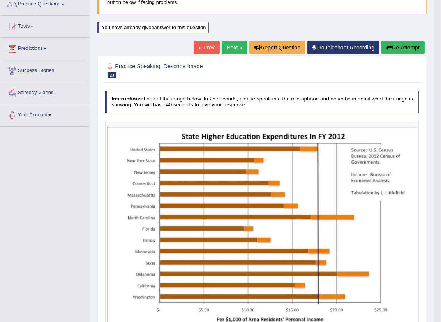
click at [224, 45] on link "Next »" at bounding box center [234, 47] width 26 height 13
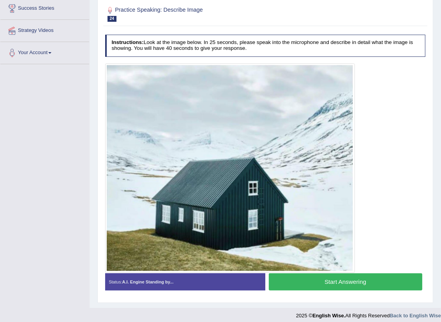
scroll to position [135, 0]
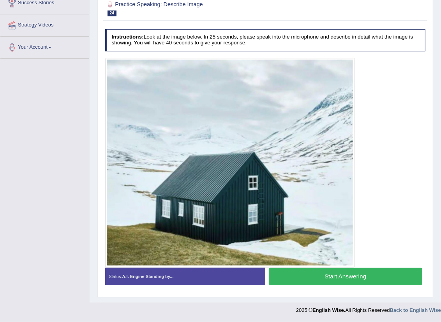
click at [343, 276] on button "Start Answering" at bounding box center [345, 276] width 153 height 17
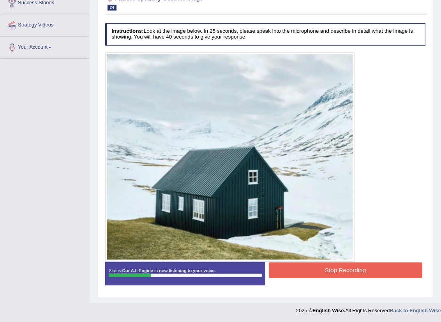
click at [344, 270] on button "Stop Recording" at bounding box center [345, 269] width 153 height 15
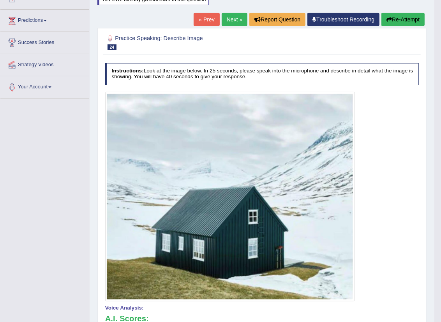
scroll to position [92, 0]
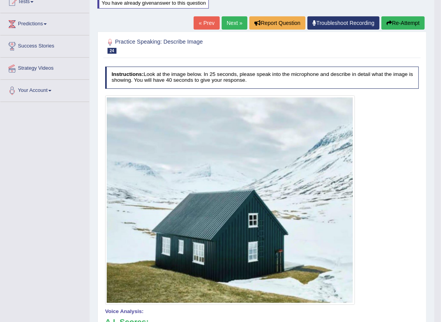
click at [400, 22] on button "Re-Attempt" at bounding box center [402, 22] width 43 height 13
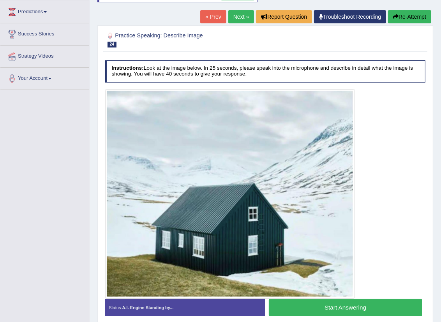
scroll to position [135, 0]
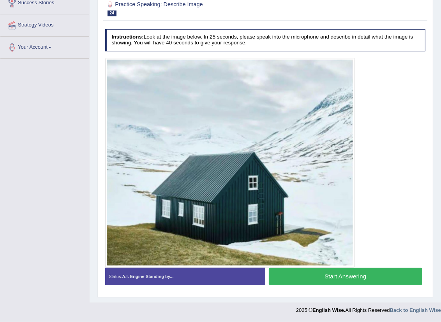
click at [355, 273] on button "Start Answering" at bounding box center [345, 276] width 153 height 17
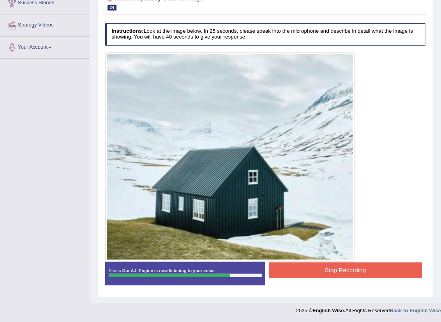
click at [353, 272] on button "Stop Recording" at bounding box center [345, 269] width 153 height 15
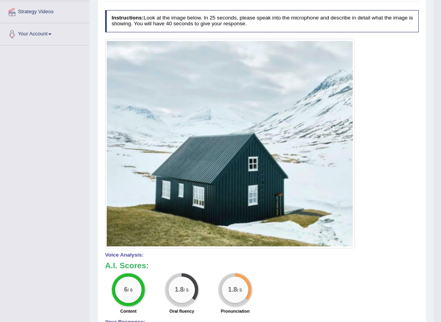
scroll to position [92, 0]
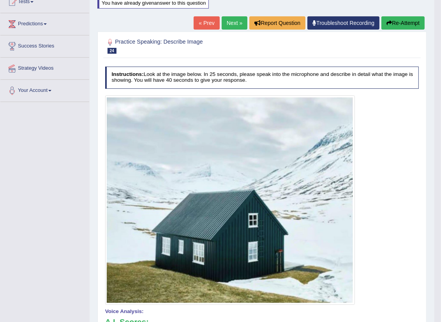
click at [400, 19] on button "Re-Attempt" at bounding box center [402, 22] width 43 height 13
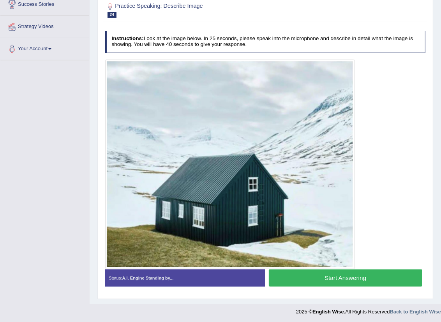
scroll to position [135, 0]
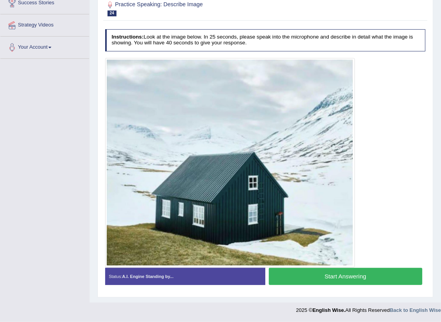
click at [344, 271] on button "Start Answering" at bounding box center [345, 276] width 153 height 17
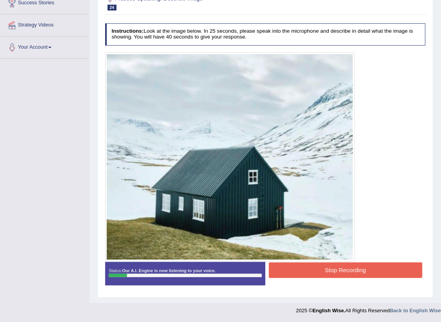
click at [330, 277] on button "Stop Recording" at bounding box center [345, 269] width 153 height 15
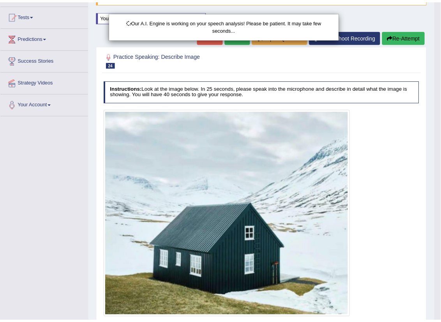
scroll to position [5, 0]
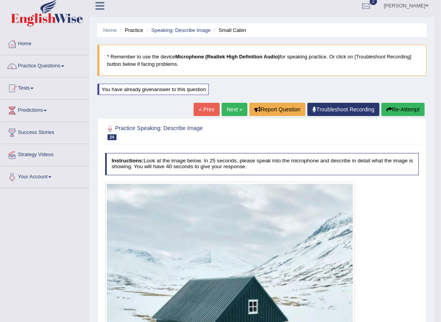
click at [399, 111] on button "Re-Attempt" at bounding box center [402, 109] width 43 height 13
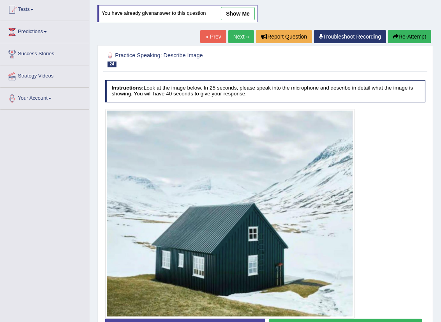
scroll to position [135, 0]
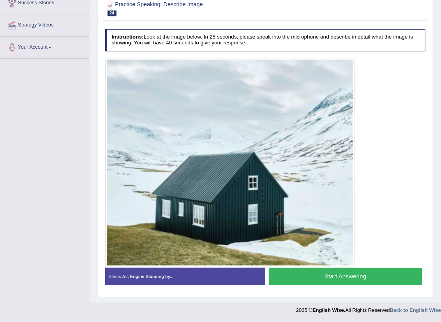
click at [329, 279] on button "Start Answering" at bounding box center [345, 276] width 153 height 17
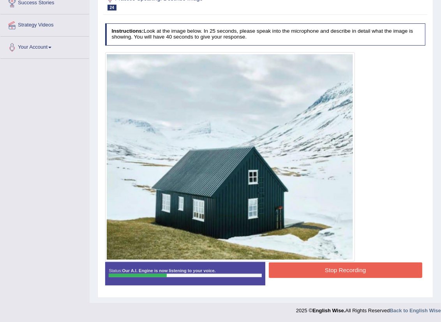
scroll to position [135, 0]
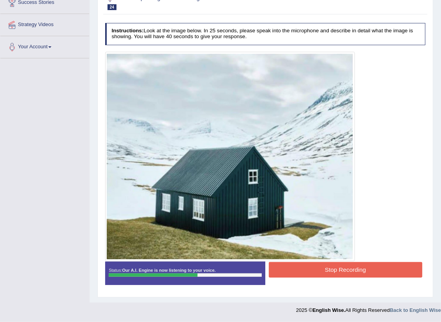
click at [303, 267] on button "Stop Recording" at bounding box center [345, 269] width 153 height 15
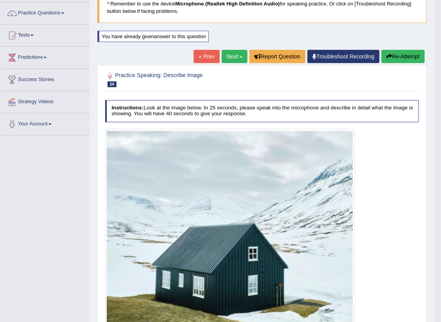
scroll to position [45, 0]
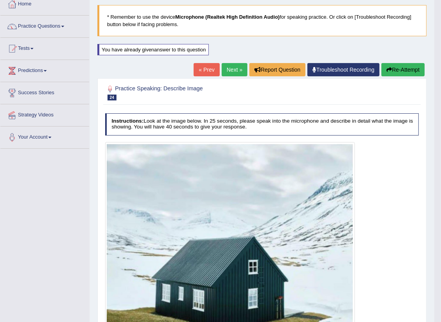
click at [231, 67] on link "Next »" at bounding box center [234, 69] width 26 height 13
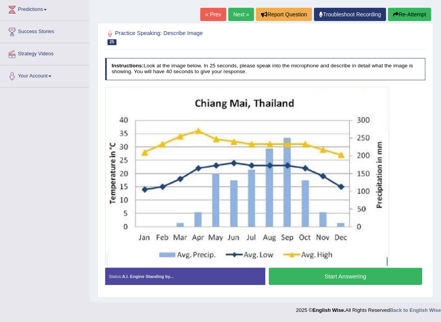
click at [335, 279] on button "Start Answering" at bounding box center [345, 276] width 153 height 17
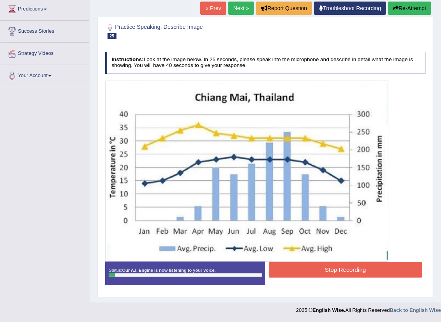
click at [335, 279] on div "Stop Recording" at bounding box center [345, 270] width 160 height 17
click at [336, 271] on button "Stop Recording" at bounding box center [345, 269] width 153 height 15
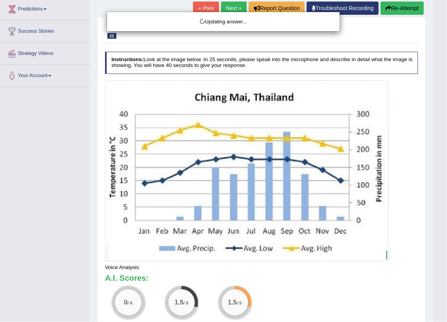
click at [402, 12] on body "Toggle navigation Home Practice Questions Speaking Practice Read Aloud Repeat S…" at bounding box center [223, 54] width 447 height 322
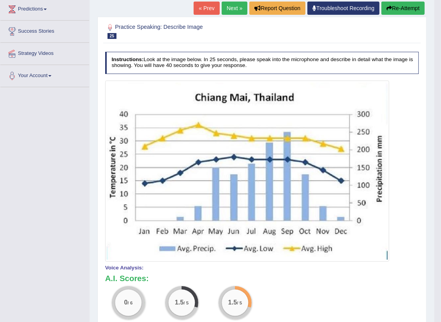
click at [402, 12] on button "Re-Attempt" at bounding box center [402, 8] width 43 height 13
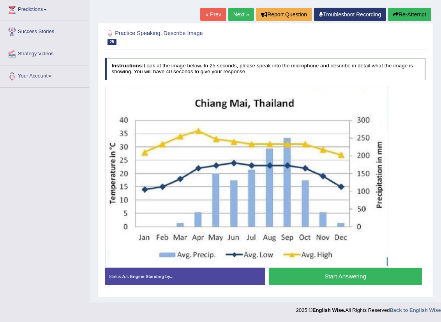
scroll to position [107, 0]
click at [316, 279] on button "Start Answering" at bounding box center [345, 276] width 153 height 17
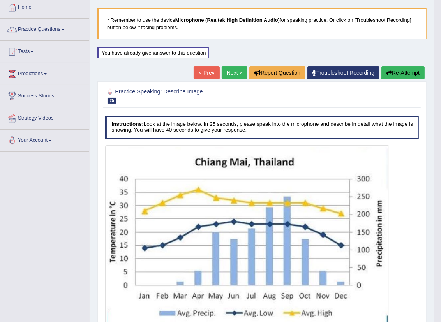
scroll to position [20, 0]
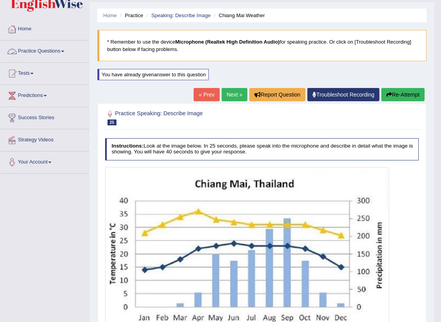
click at [67, 50] on link "Practice Questions" at bounding box center [44, 49] width 89 height 19
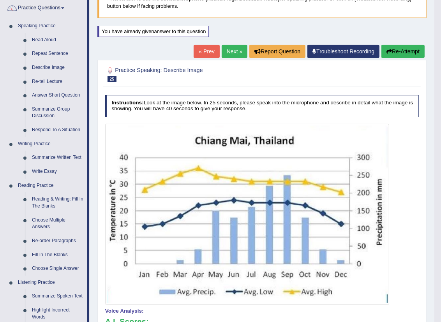
scroll to position [107, 0]
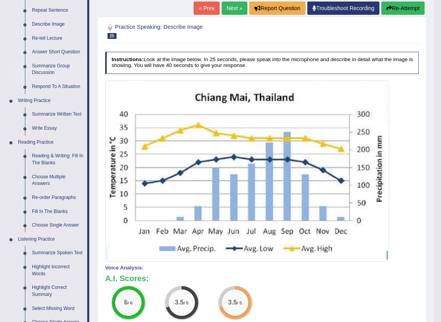
click at [47, 66] on link "Summarize Group Discussion" at bounding box center [57, 69] width 59 height 21
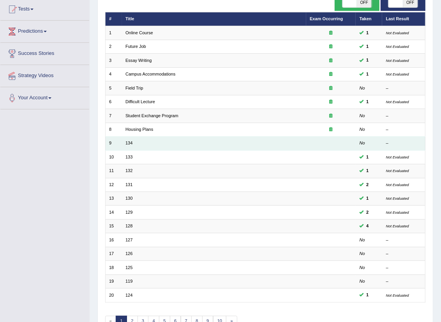
scroll to position [86, 0]
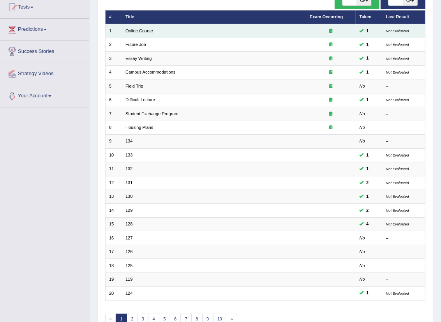
click at [146, 32] on link "Online Course" at bounding box center [139, 30] width 28 height 5
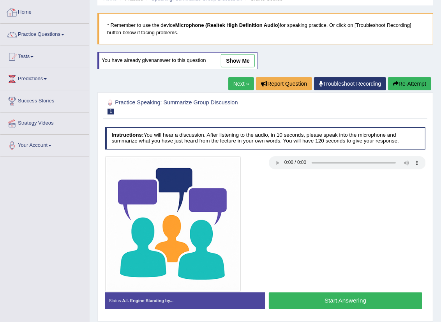
scroll to position [86, 0]
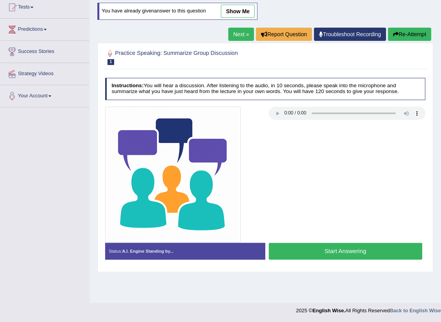
click at [351, 251] on button "Start Answering" at bounding box center [345, 251] width 153 height 17
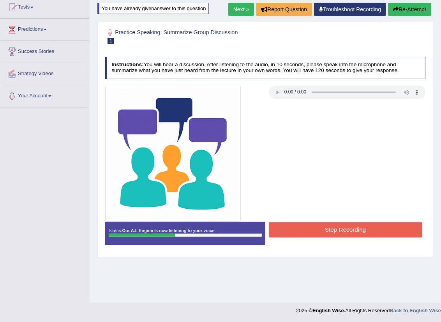
click at [311, 225] on button "Stop Recording" at bounding box center [345, 229] width 153 height 15
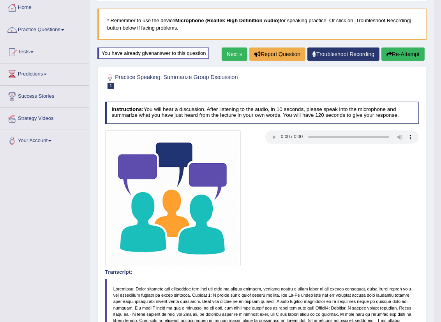
scroll to position [41, 0]
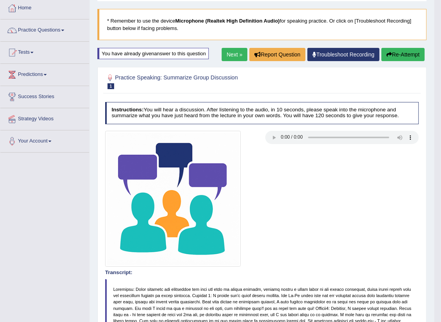
click at [231, 56] on link "Next »" at bounding box center [234, 54] width 26 height 13
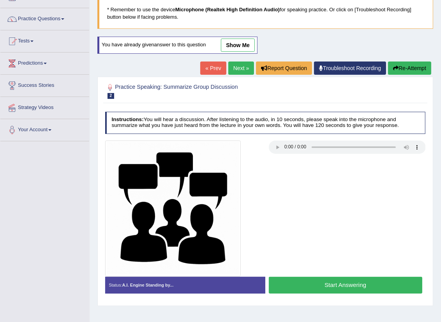
scroll to position [86, 0]
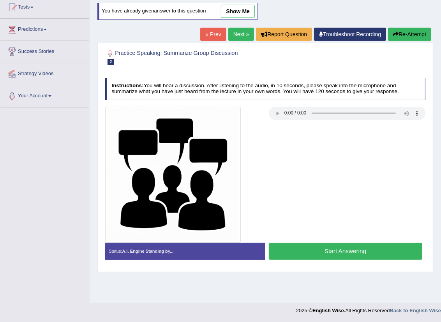
click at [351, 251] on button "Start Answering" at bounding box center [345, 251] width 153 height 17
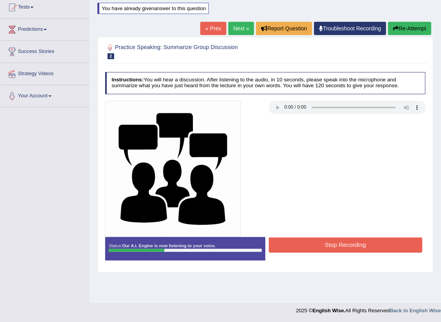
click at [356, 247] on button "Stop Recording" at bounding box center [345, 244] width 153 height 15
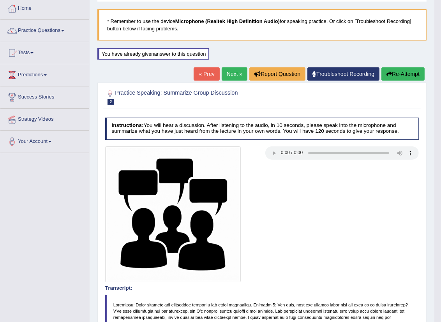
scroll to position [37, 0]
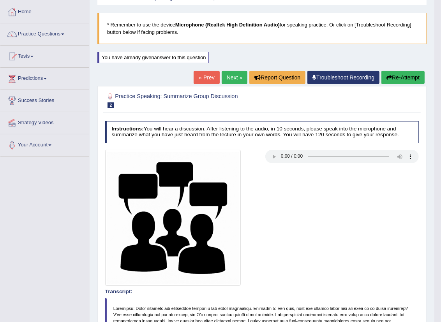
click at [232, 78] on link "Next »" at bounding box center [234, 77] width 26 height 13
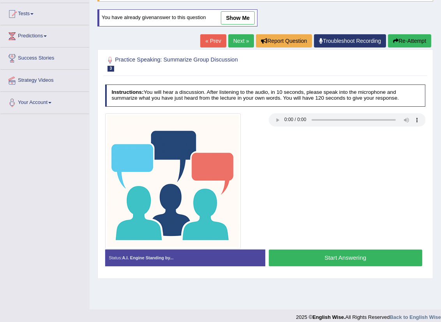
scroll to position [86, 0]
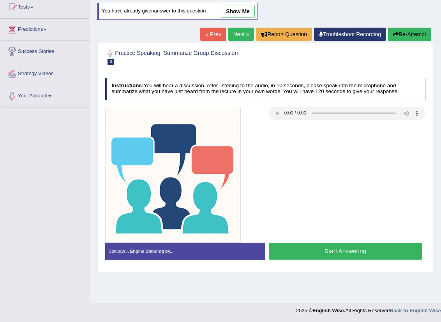
click at [351, 254] on button "Start Answering" at bounding box center [345, 251] width 153 height 17
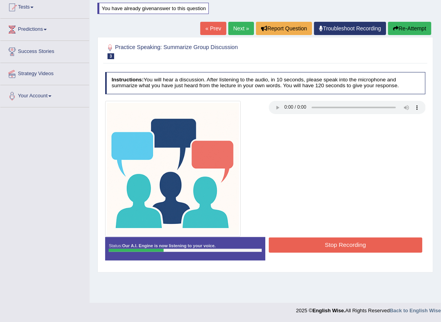
click at [359, 245] on button "Stop Recording" at bounding box center [345, 244] width 153 height 15
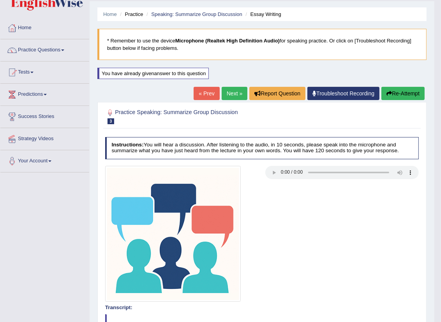
scroll to position [0, 0]
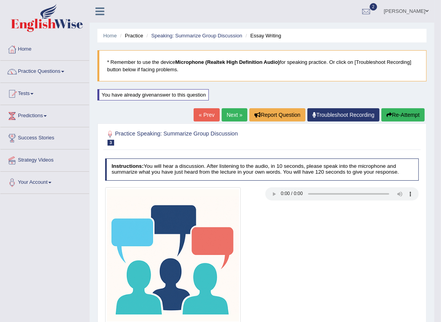
click at [228, 111] on link "Next »" at bounding box center [234, 114] width 26 height 13
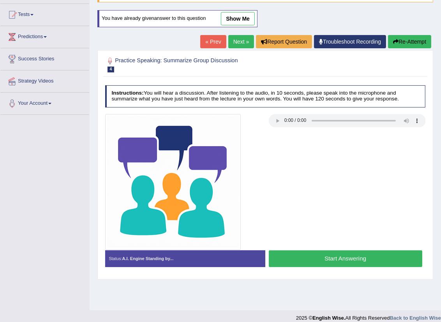
scroll to position [86, 0]
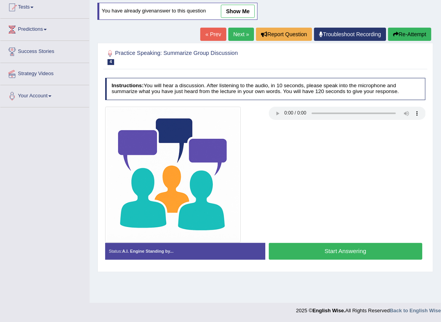
click at [348, 250] on button "Start Answering" at bounding box center [345, 251] width 153 height 17
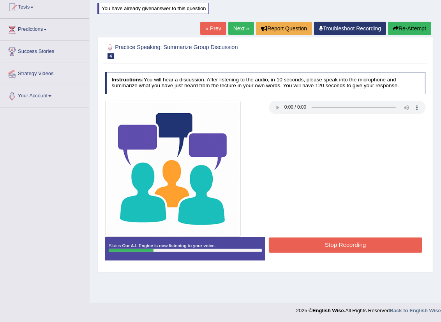
click at [351, 243] on button "Stop Recording" at bounding box center [345, 244] width 153 height 15
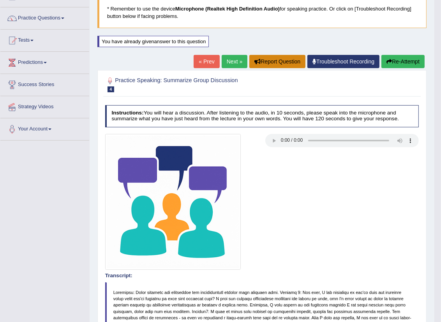
scroll to position [43, 0]
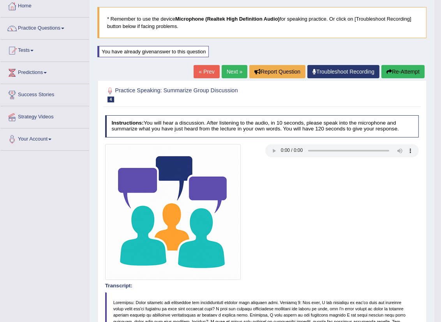
click at [223, 71] on link "Next »" at bounding box center [234, 71] width 26 height 13
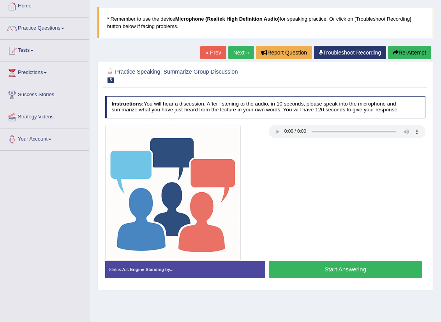
click at [356, 267] on button "Start Answering" at bounding box center [345, 269] width 153 height 17
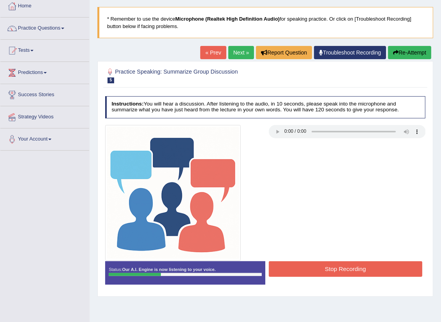
click at [376, 267] on button "Stop Recording" at bounding box center [345, 268] width 153 height 15
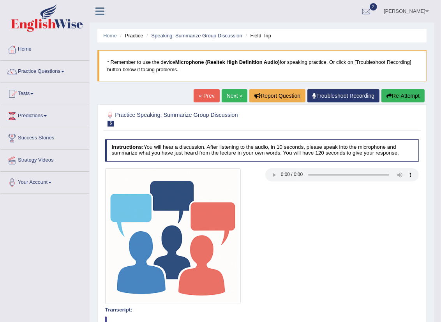
click at [396, 94] on button "Re-Attempt" at bounding box center [402, 95] width 43 height 13
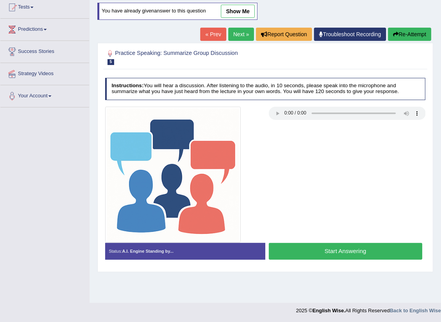
scroll to position [86, 0]
click at [334, 251] on button "Start Answering" at bounding box center [345, 251] width 153 height 17
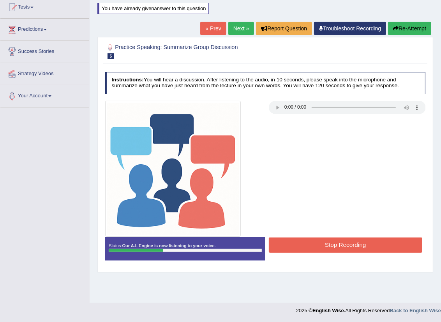
click at [368, 245] on button "Stop Recording" at bounding box center [345, 244] width 153 height 15
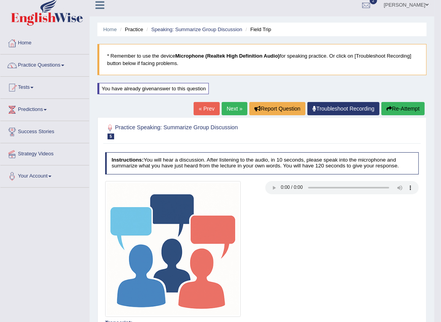
scroll to position [0, 0]
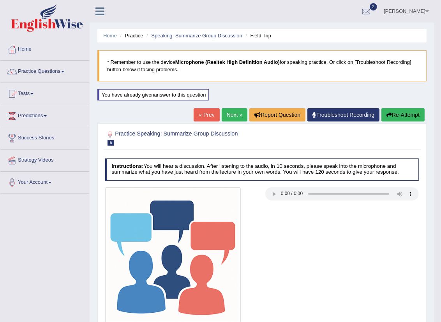
click at [232, 113] on link "Next »" at bounding box center [234, 114] width 26 height 13
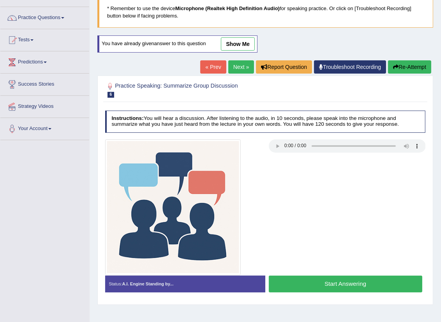
scroll to position [86, 0]
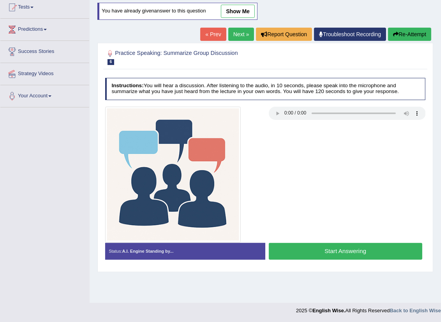
click at [351, 251] on button "Start Answering" at bounding box center [345, 251] width 153 height 17
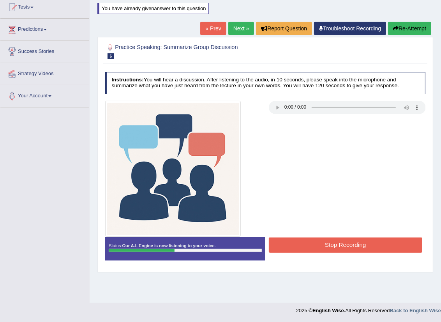
click at [349, 249] on button "Stop Recording" at bounding box center [345, 244] width 153 height 15
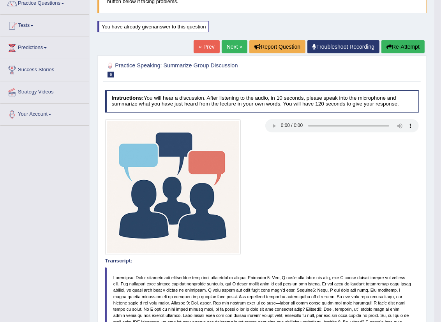
scroll to position [43, 0]
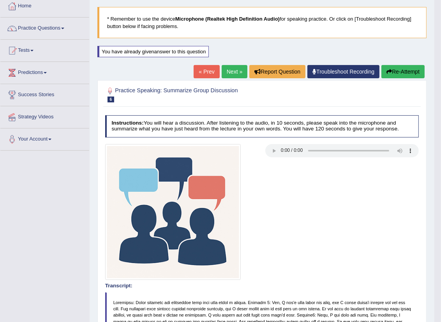
click at [397, 73] on button "Re-Attempt" at bounding box center [402, 71] width 43 height 13
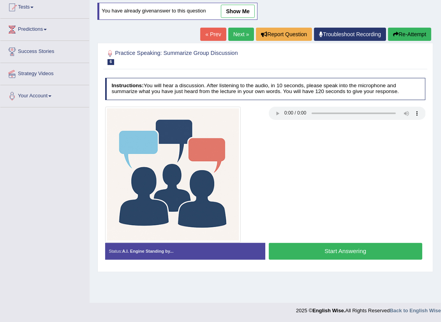
click at [319, 251] on button "Start Answering" at bounding box center [345, 251] width 153 height 17
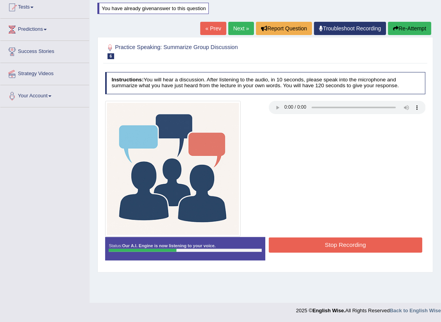
click at [321, 248] on button "Stop Recording" at bounding box center [345, 244] width 153 height 15
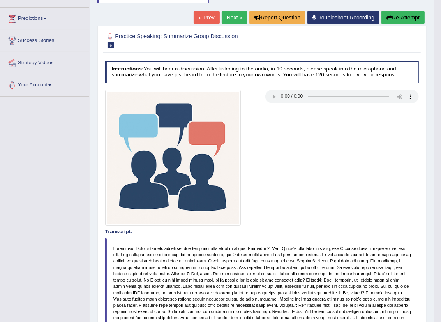
scroll to position [86, 0]
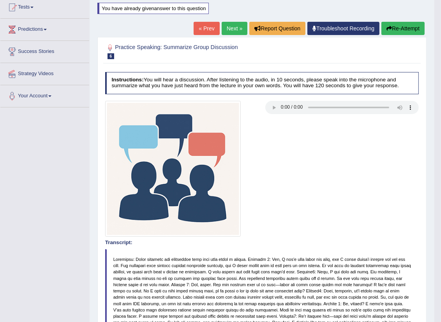
click at [407, 25] on button "Re-Attempt" at bounding box center [402, 28] width 43 height 13
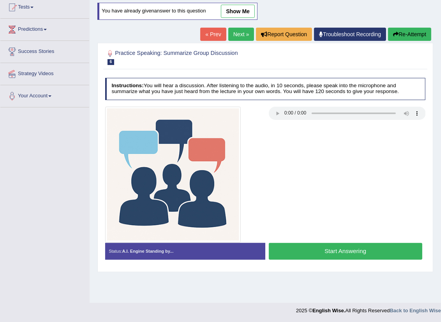
click at [337, 249] on button "Start Answering" at bounding box center [345, 251] width 153 height 17
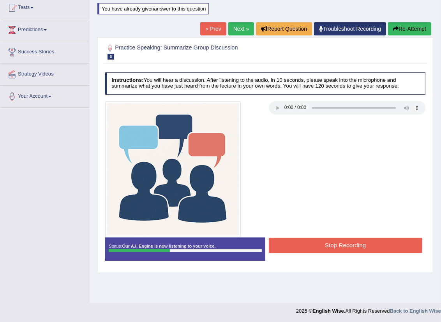
scroll to position [86, 0]
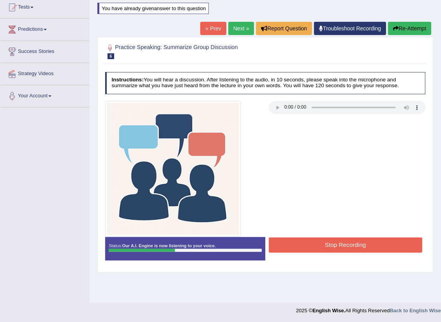
click at [364, 242] on button "Stop Recording" at bounding box center [345, 244] width 153 height 15
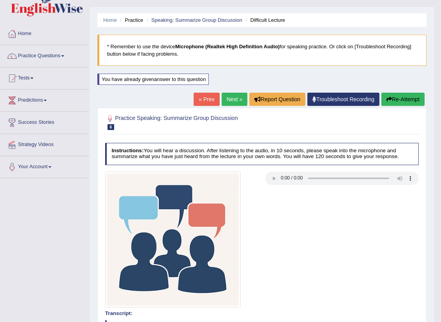
scroll to position [0, 0]
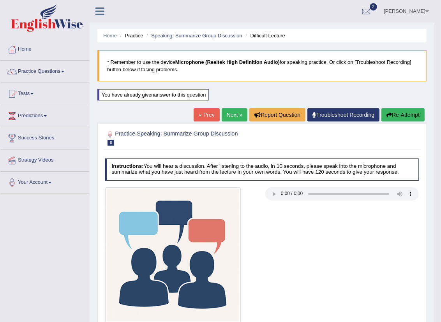
click at [232, 114] on link "Next »" at bounding box center [234, 114] width 26 height 13
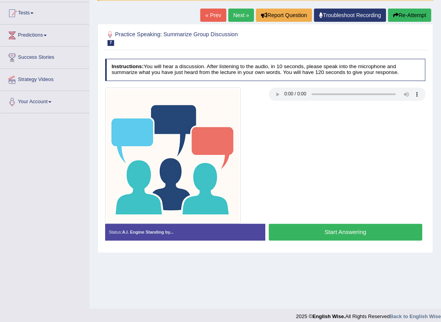
scroll to position [86, 0]
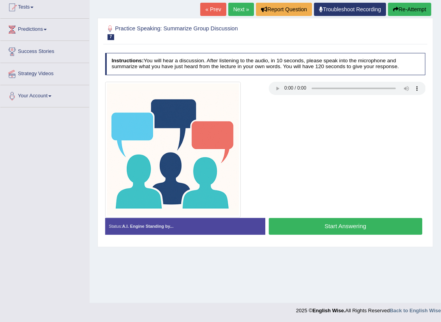
click at [358, 228] on button "Start Answering" at bounding box center [345, 226] width 153 height 17
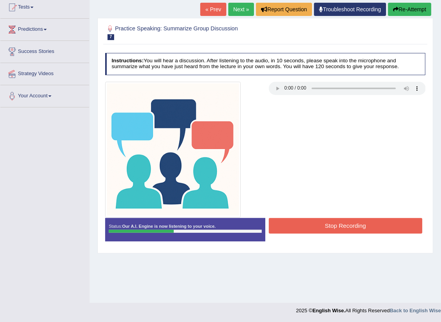
click at [367, 223] on button "Stop Recording" at bounding box center [345, 225] width 153 height 15
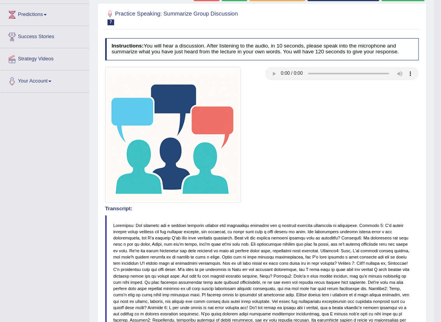
scroll to position [0, 0]
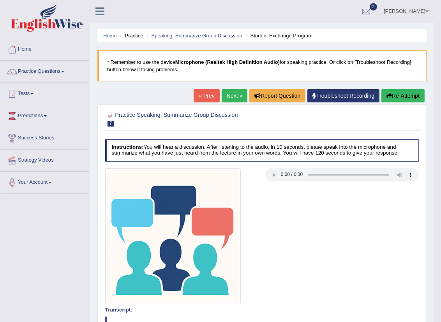
click at [395, 93] on button "Re-Attempt" at bounding box center [402, 95] width 43 height 13
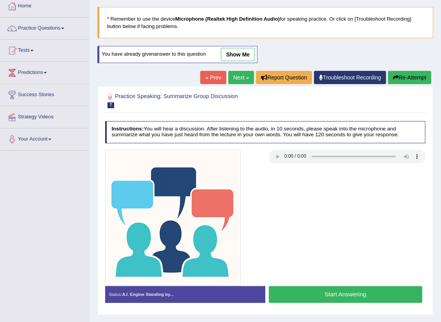
click at [311, 297] on button "Start Answering" at bounding box center [345, 294] width 153 height 17
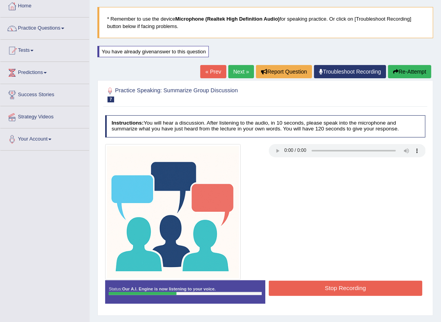
click at [314, 289] on button "Stop Recording" at bounding box center [345, 288] width 153 height 15
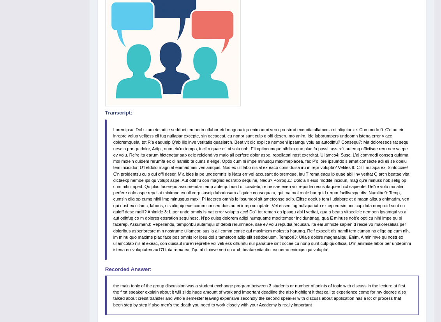
scroll to position [86, 0]
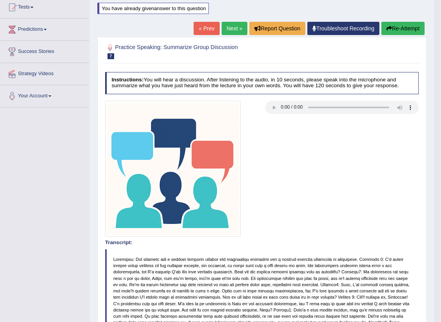
click at [404, 28] on button "Re-Attempt" at bounding box center [402, 28] width 43 height 13
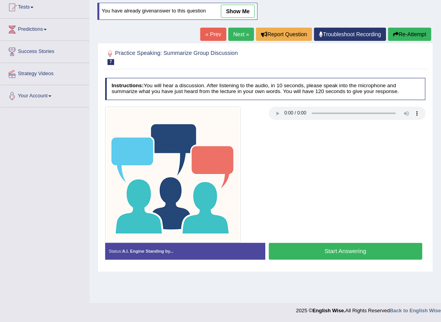
scroll to position [86, 0]
click at [313, 250] on button "Start Answering" at bounding box center [345, 251] width 153 height 17
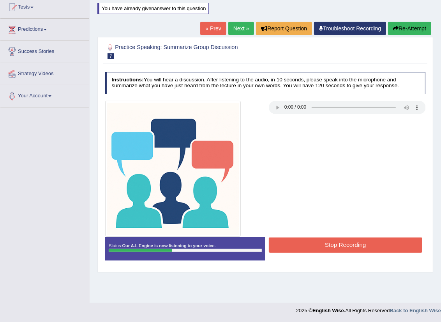
click at [314, 247] on button "Stop Recording" at bounding box center [345, 244] width 153 height 15
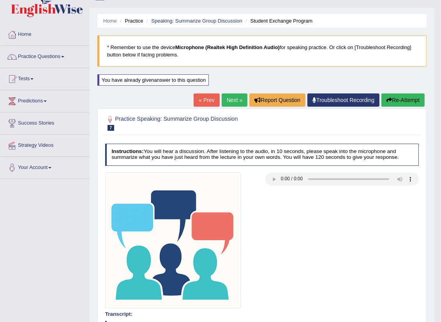
scroll to position [0, 0]
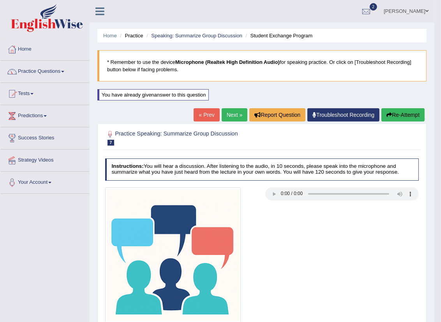
click at [66, 69] on link "Practice Questions" at bounding box center [44, 70] width 89 height 19
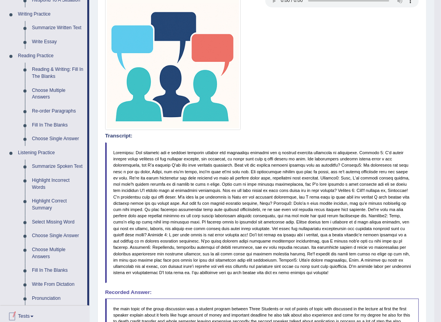
scroll to position [216, 0]
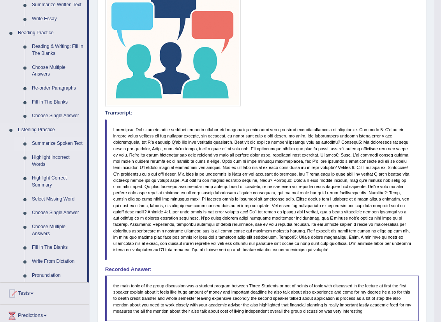
click at [65, 143] on link "Summarize Spoken Text" at bounding box center [57, 144] width 59 height 14
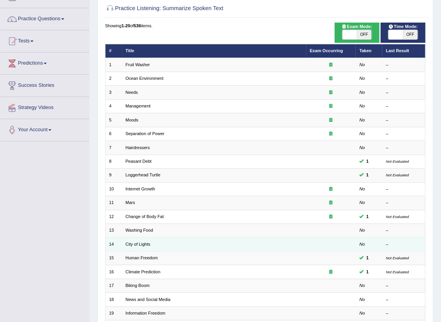
scroll to position [128, 0]
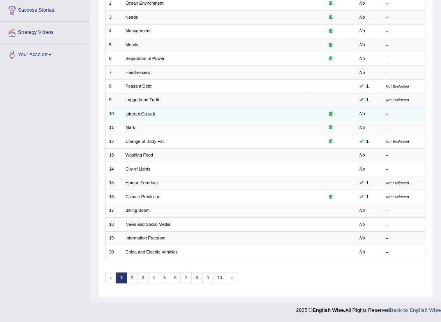
click at [147, 112] on link "Internet Growth" at bounding box center [140, 113] width 30 height 5
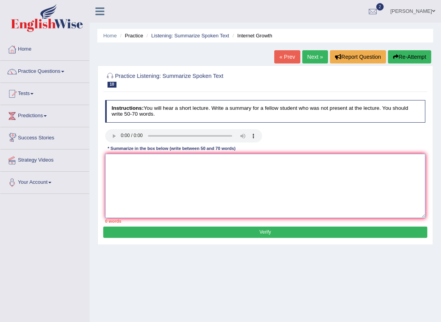
click at [133, 180] on textarea at bounding box center [265, 186] width 320 height 64
drag, startPoint x: 133, startPoint y: 180, endPoint x: 133, endPoint y: 185, distance: 5.5
click at [133, 185] on textarea at bounding box center [265, 186] width 320 height 64
type textarea "t"
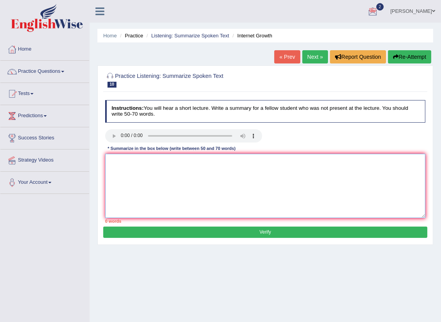
type textarea "t"
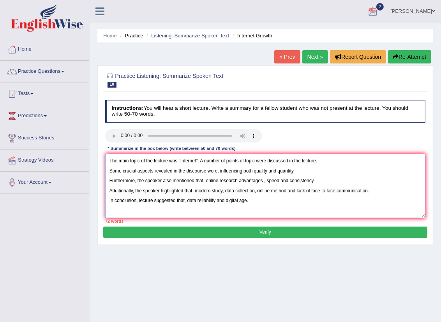
type textarea "The main topic of the lecture was "Internet". A number of points of topic were …"
click at [369, 228] on button "Verify" at bounding box center [264, 231] width 323 height 11
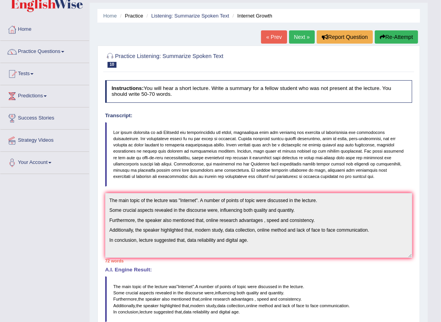
scroll to position [19, 0]
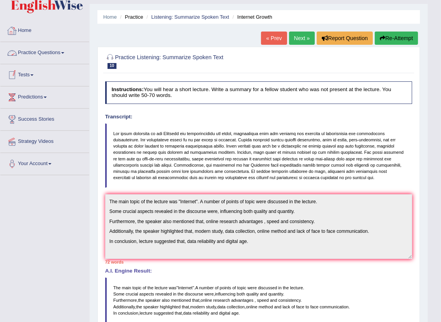
click at [65, 55] on link "Practice Questions" at bounding box center [44, 51] width 89 height 19
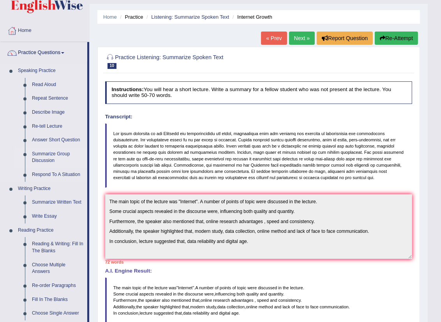
click at [53, 155] on link "Summarize Group Discussion" at bounding box center [57, 157] width 59 height 21
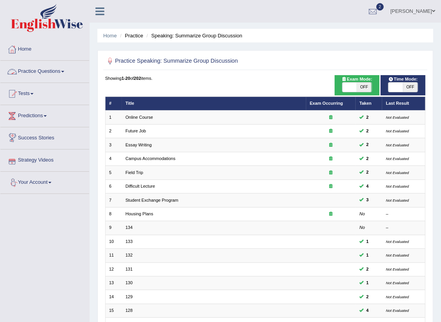
click at [64, 72] on span at bounding box center [62, 72] width 3 height 2
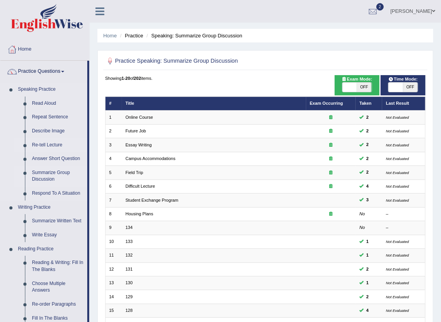
click at [56, 146] on link "Re-tell Lecture" at bounding box center [57, 145] width 59 height 14
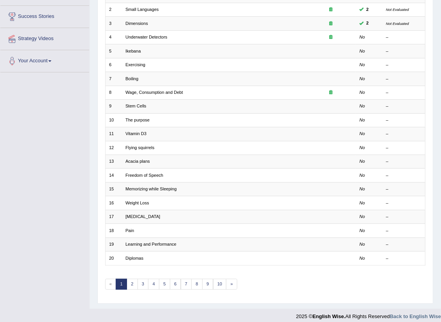
scroll to position [128, 0]
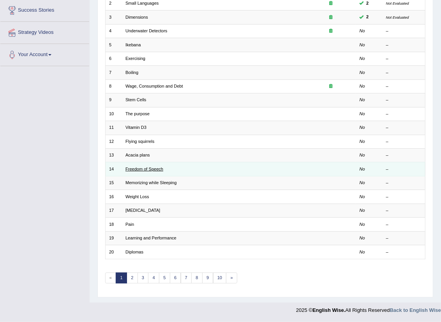
click at [153, 169] on link "Freedom of Speech" at bounding box center [144, 169] width 38 height 5
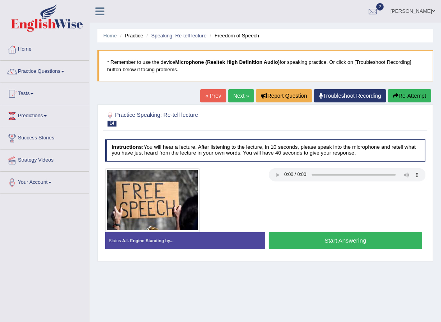
click at [341, 234] on button "Start Answering" at bounding box center [345, 240] width 153 height 17
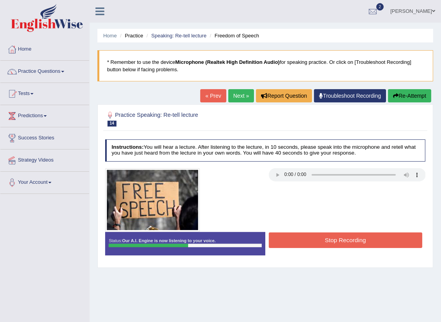
click at [341, 242] on button "Stop Recording" at bounding box center [345, 239] width 153 height 15
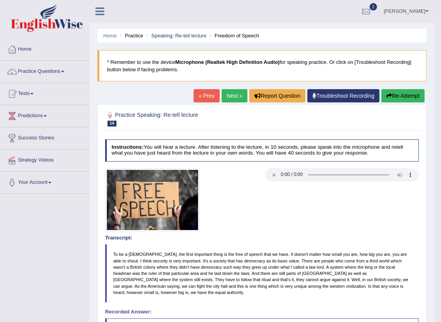
click at [236, 93] on link "Next »" at bounding box center [234, 95] width 26 height 13
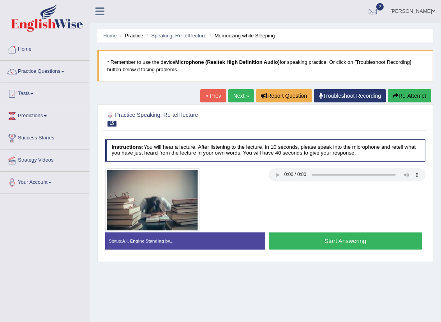
click at [349, 244] on button "Start Answering" at bounding box center [345, 240] width 153 height 17
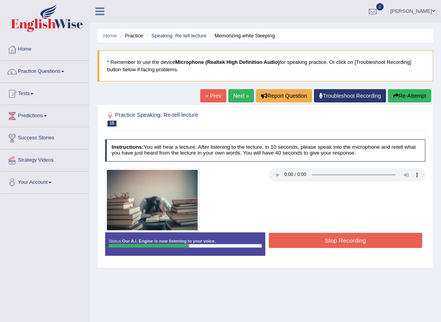
click at [345, 237] on button "Stop Recording" at bounding box center [345, 240] width 153 height 15
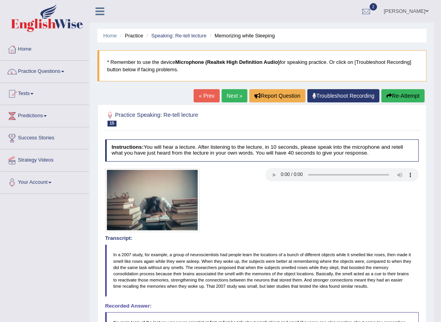
click at [415, 94] on button "Re-Attempt" at bounding box center [402, 95] width 43 height 13
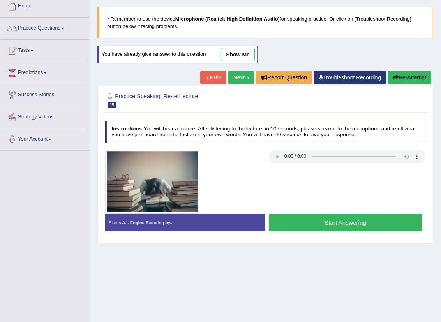
click at [329, 219] on button "Start Answering" at bounding box center [345, 222] width 153 height 17
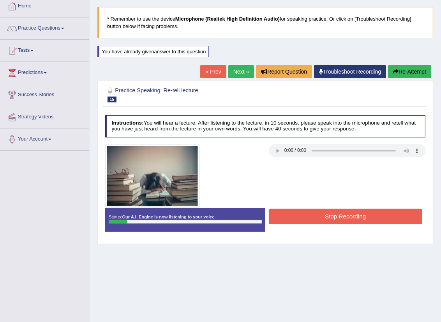
scroll to position [86, 0]
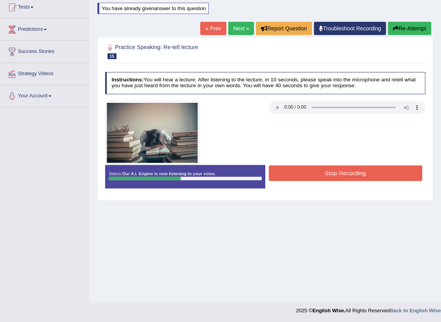
click at [349, 177] on button "Stop Recording" at bounding box center [345, 172] width 153 height 15
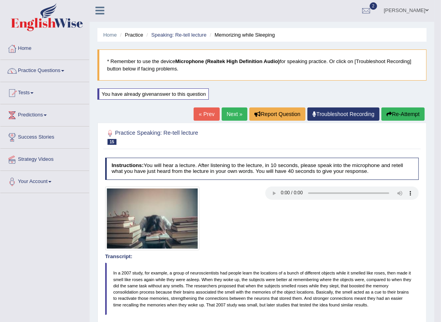
scroll to position [0, 0]
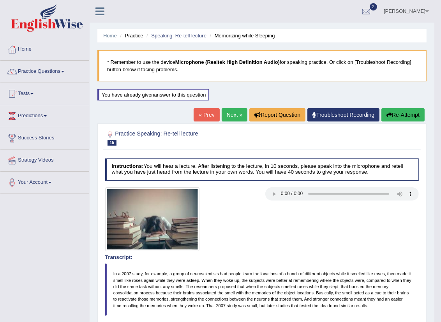
click at [235, 115] on link "Next »" at bounding box center [234, 114] width 26 height 13
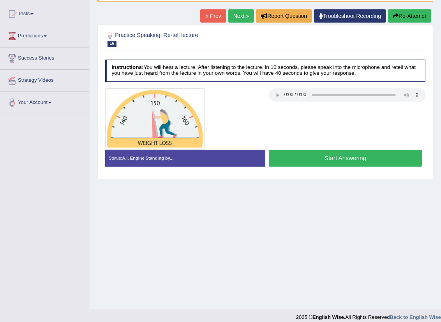
scroll to position [86, 0]
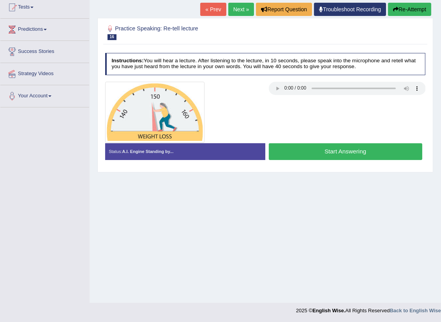
click at [326, 157] on button "Start Answering" at bounding box center [345, 151] width 153 height 17
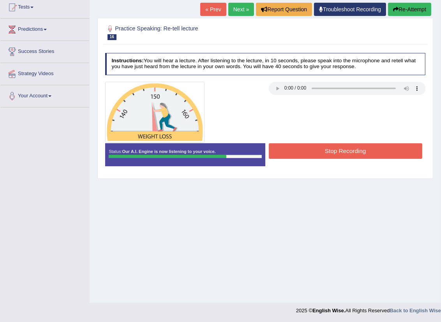
click at [347, 154] on button "Stop Recording" at bounding box center [345, 150] width 153 height 15
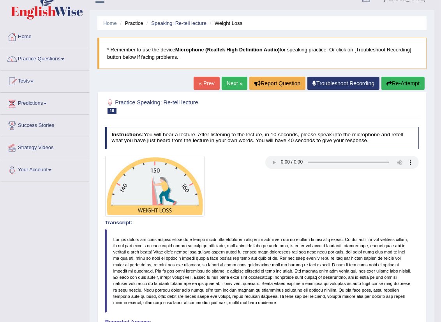
scroll to position [0, 0]
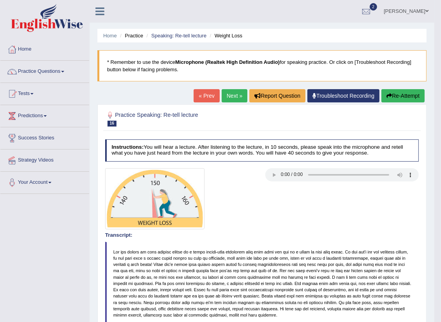
click at [67, 70] on link "Practice Questions" at bounding box center [44, 70] width 89 height 19
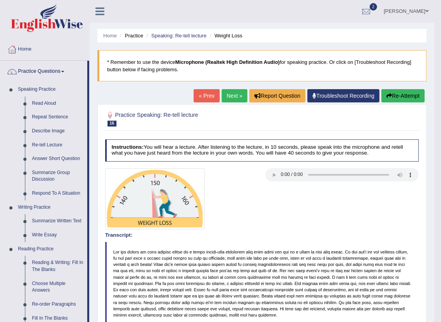
click at [233, 98] on link "Next »" at bounding box center [234, 95] width 26 height 13
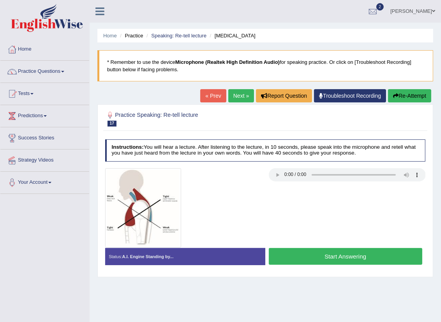
click at [296, 257] on button "Start Answering" at bounding box center [345, 256] width 153 height 17
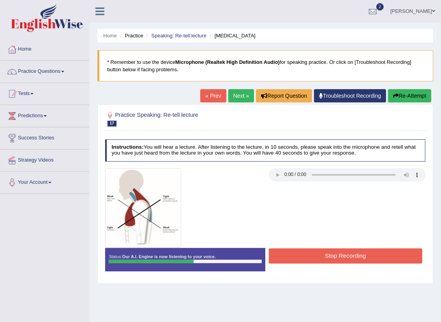
click at [331, 260] on button "Stop Recording" at bounding box center [345, 255] width 153 height 15
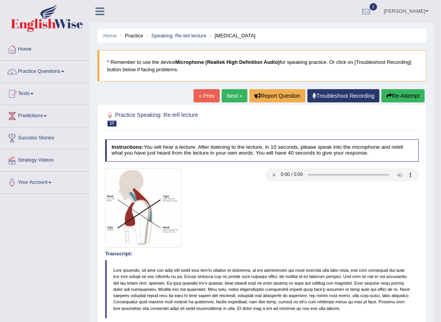
click at [400, 94] on button "Re-Attempt" at bounding box center [402, 95] width 43 height 13
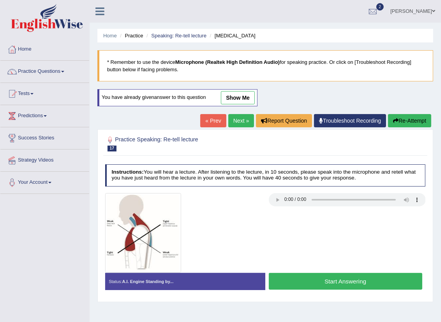
click at [304, 278] on button "Start Answering" at bounding box center [345, 281] width 153 height 17
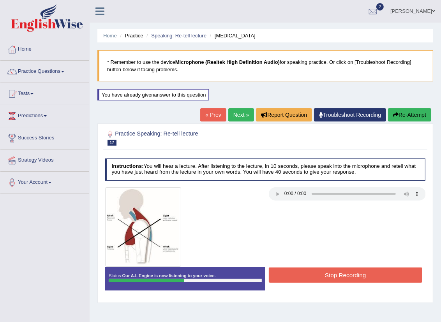
click at [343, 271] on button "Stop Recording" at bounding box center [345, 274] width 153 height 15
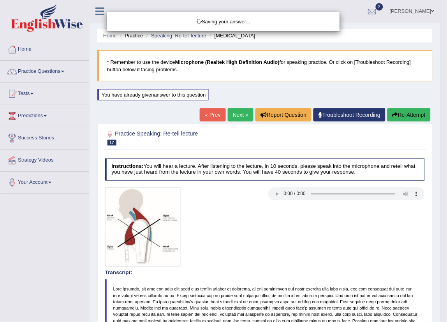
click at [64, 72] on div "Saving your answer..." at bounding box center [223, 161] width 447 height 322
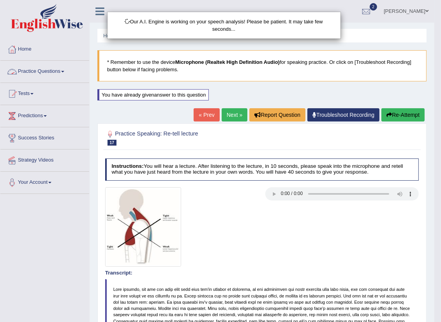
click at [64, 72] on div "Our A.I. Engine is working on your speech analysis! Please be patient. It may t…" at bounding box center [220, 161] width 441 height 322
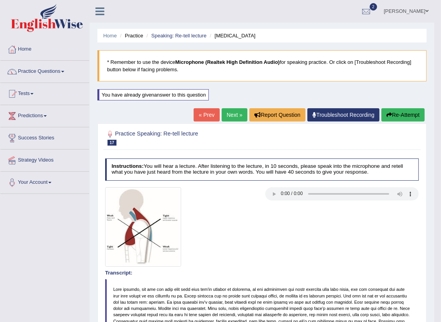
click at [67, 73] on link "Practice Questions" at bounding box center [44, 70] width 89 height 19
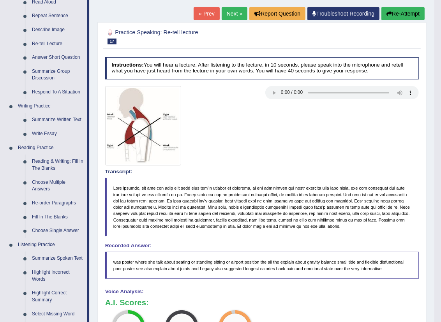
scroll to position [43, 0]
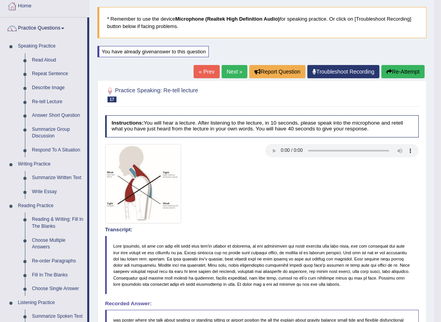
click at [402, 71] on button "Re-Attempt" at bounding box center [402, 71] width 43 height 13
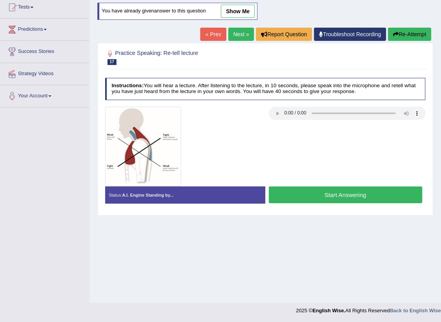
click at [310, 191] on button "Start Answering" at bounding box center [345, 194] width 153 height 17
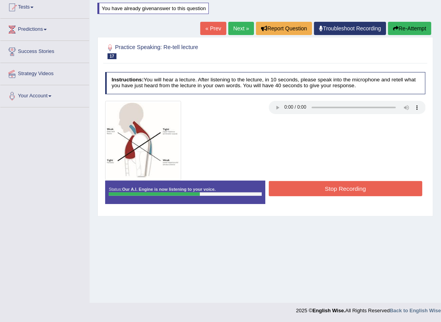
click at [339, 184] on button "Stop Recording" at bounding box center [345, 188] width 153 height 15
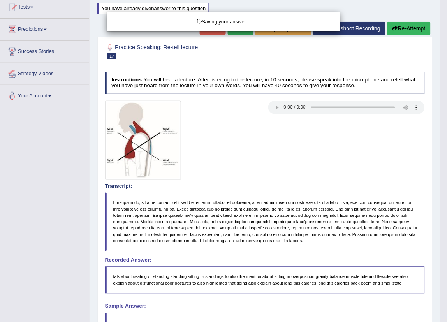
click at [423, 32] on div "Saving your answer..." at bounding box center [223, 161] width 447 height 322
click at [405, 37] on body "Toggle navigation Home Practice Questions Speaking Practice Read Aloud Repeat S…" at bounding box center [223, 75] width 447 height 322
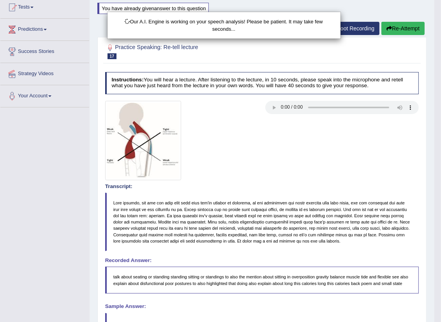
click at [404, 29] on div "Our A.I. Engine is working on your speech analysis! Please be patient. It may t…" at bounding box center [220, 161] width 441 height 322
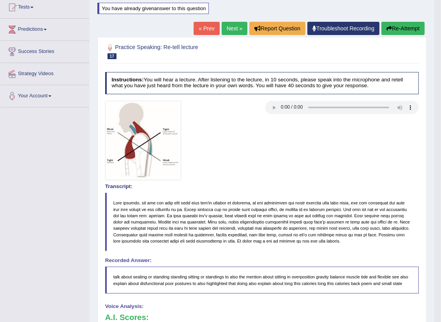
click at [410, 32] on button "Re-Attempt" at bounding box center [402, 28] width 43 height 13
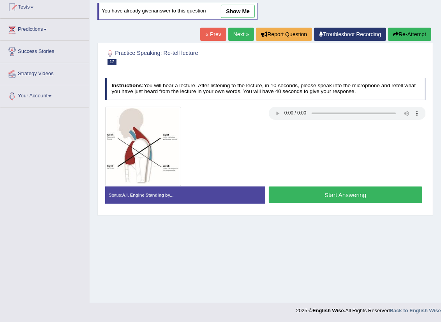
click at [316, 193] on button "Start Answering" at bounding box center [345, 194] width 153 height 17
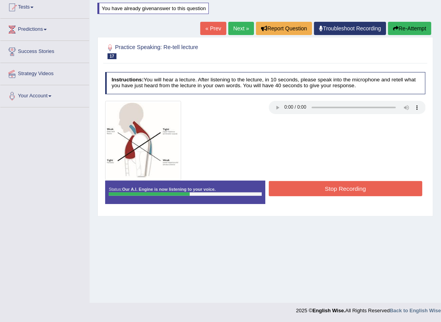
click at [313, 185] on button "Stop Recording" at bounding box center [345, 188] width 153 height 15
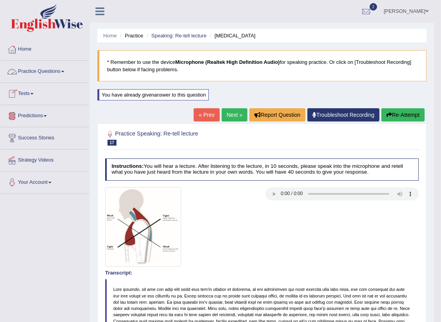
click at [64, 71] on span at bounding box center [62, 72] width 3 height 2
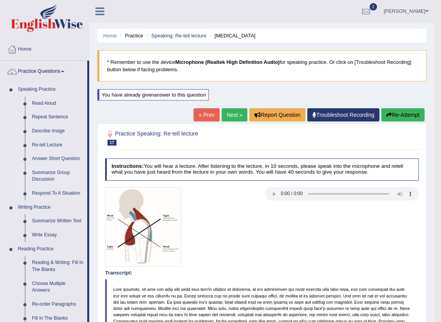
click at [56, 172] on link "Summarize Group Discussion" at bounding box center [57, 176] width 59 height 21
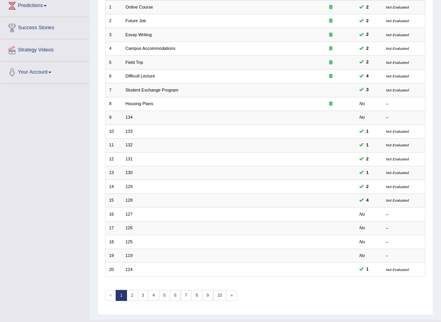
scroll to position [128, 0]
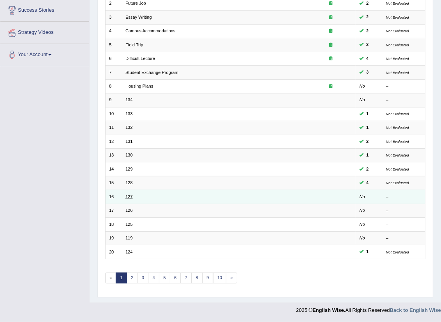
click at [131, 197] on link "127" at bounding box center [128, 196] width 7 height 5
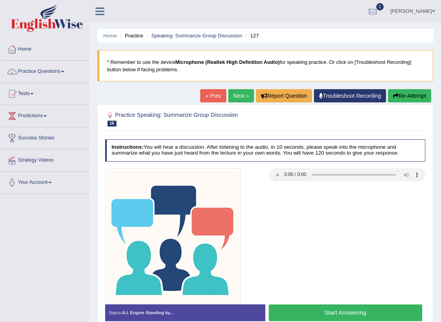
click at [353, 312] on button "Start Answering" at bounding box center [345, 312] width 153 height 17
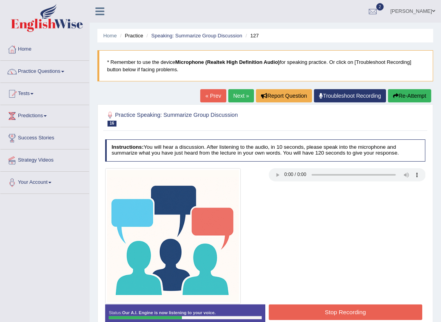
click at [321, 312] on button "Stop Recording" at bounding box center [345, 311] width 153 height 15
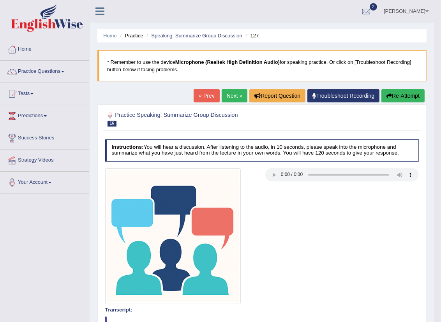
click at [404, 95] on button "Re-Attempt" at bounding box center [402, 95] width 43 height 13
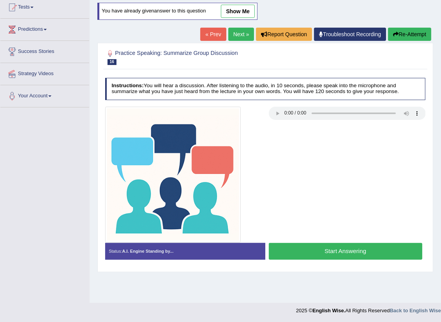
scroll to position [86, 0]
click at [314, 248] on button "Start Answering" at bounding box center [345, 251] width 153 height 17
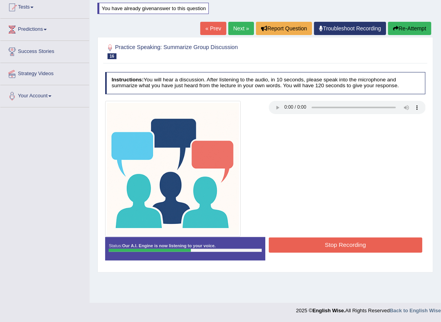
click at [317, 248] on button "Stop Recording" at bounding box center [345, 244] width 153 height 15
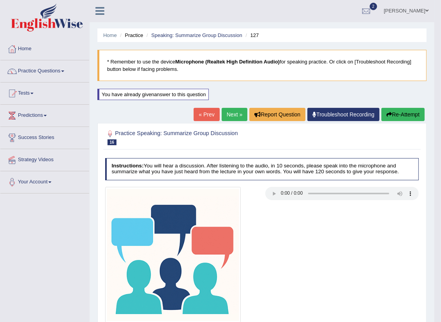
scroll to position [0, 0]
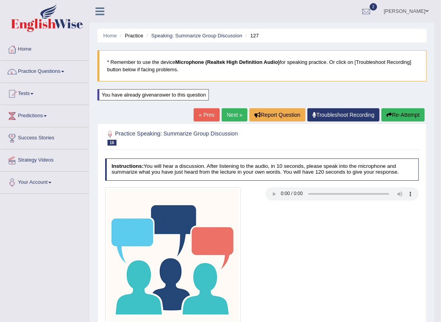
click at [405, 114] on button "Re-Attempt" at bounding box center [402, 114] width 43 height 13
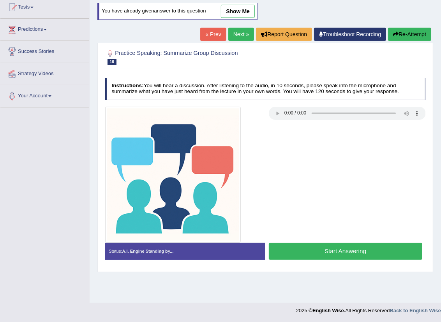
click at [345, 249] on button "Start Answering" at bounding box center [345, 251] width 153 height 17
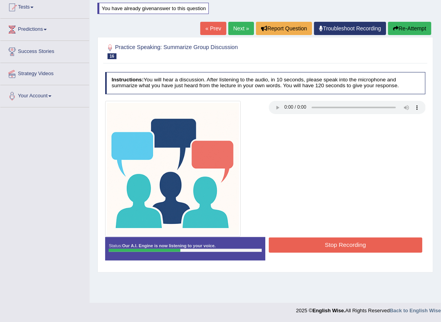
click at [344, 242] on button "Stop Recording" at bounding box center [345, 244] width 153 height 15
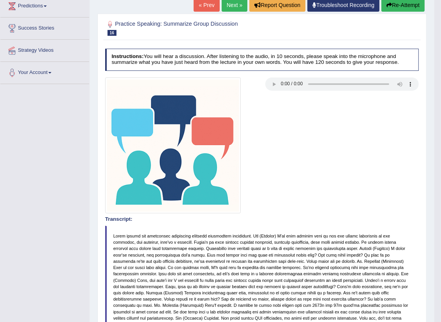
scroll to position [43, 0]
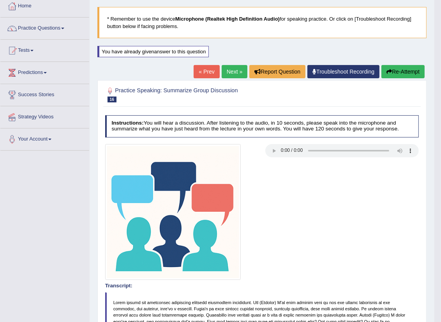
click at [406, 77] on button "Re-Attempt" at bounding box center [402, 71] width 43 height 13
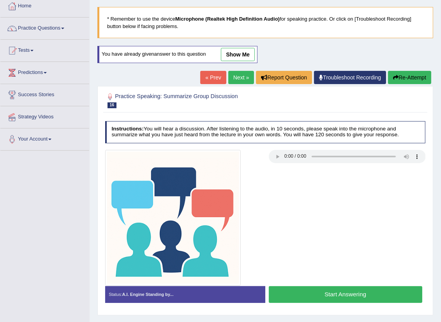
click at [381, 294] on button "Start Answering" at bounding box center [345, 294] width 153 height 17
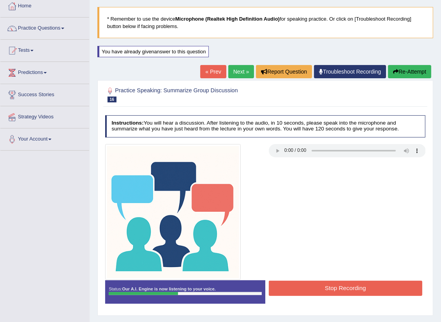
click at [380, 293] on button "Stop Recording" at bounding box center [345, 288] width 153 height 15
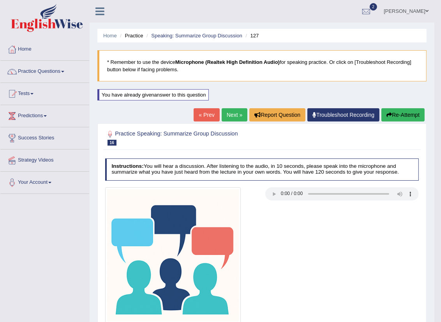
click at [223, 113] on link "Next »" at bounding box center [234, 114] width 26 height 13
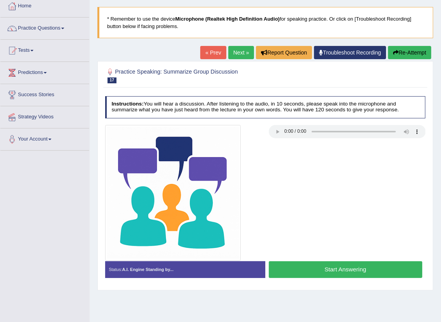
scroll to position [86, 0]
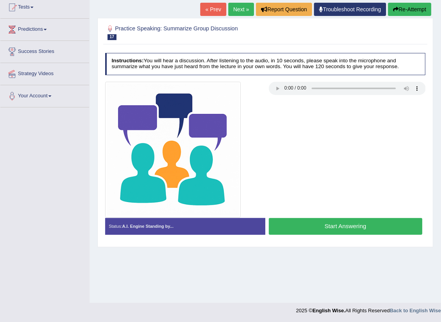
click at [351, 230] on button "Start Answering" at bounding box center [345, 226] width 153 height 17
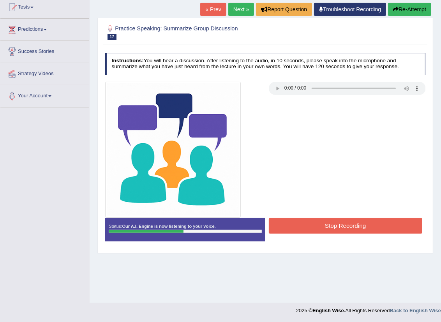
click at [347, 219] on button "Stop Recording" at bounding box center [345, 225] width 153 height 15
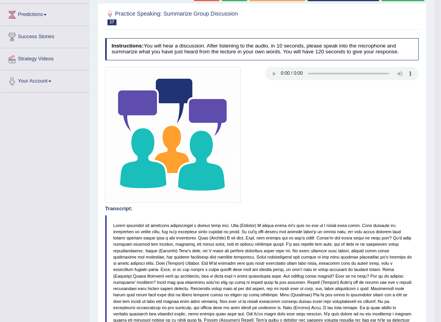
scroll to position [0, 0]
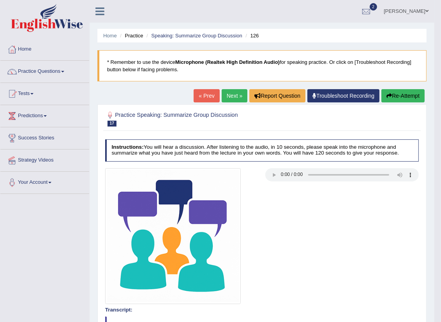
click at [392, 95] on button "Re-Attempt" at bounding box center [402, 95] width 43 height 13
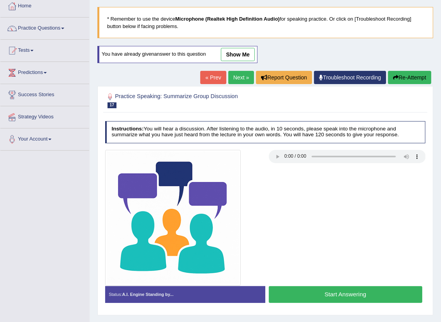
scroll to position [86, 0]
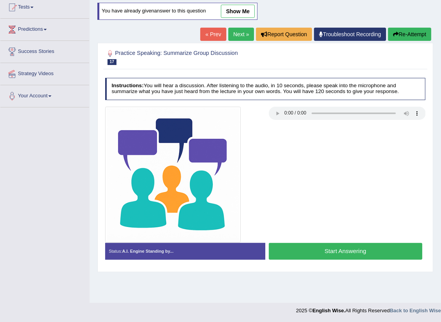
click at [361, 254] on button "Start Answering" at bounding box center [345, 251] width 153 height 17
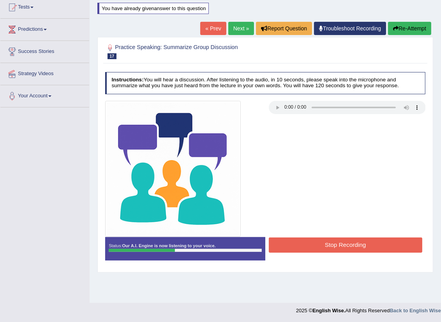
click at [350, 247] on button "Stop Recording" at bounding box center [345, 244] width 153 height 15
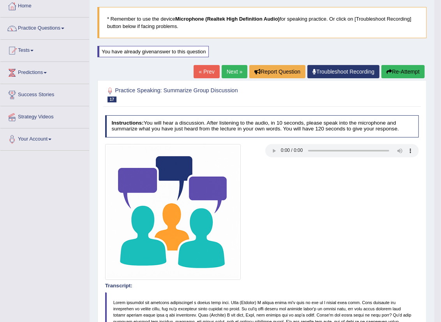
scroll to position [0, 0]
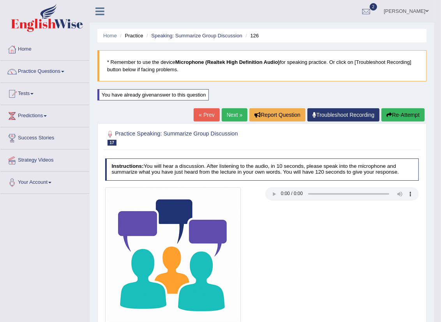
click at [232, 119] on link "Next »" at bounding box center [234, 114] width 26 height 13
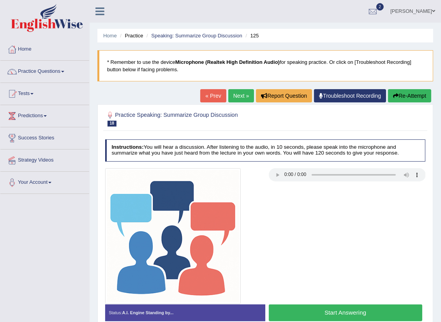
scroll to position [86, 0]
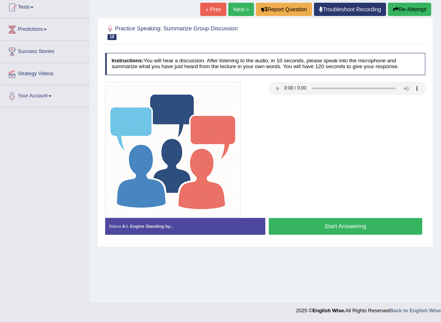
click at [366, 228] on button "Start Answering" at bounding box center [345, 226] width 153 height 17
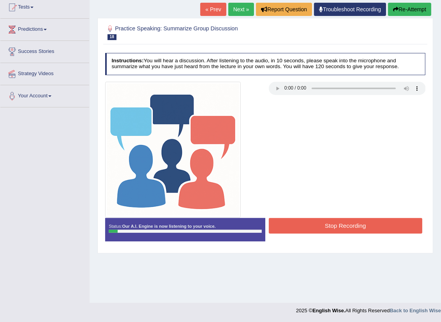
click at [407, 6] on button "Re-Attempt" at bounding box center [409, 9] width 43 height 13
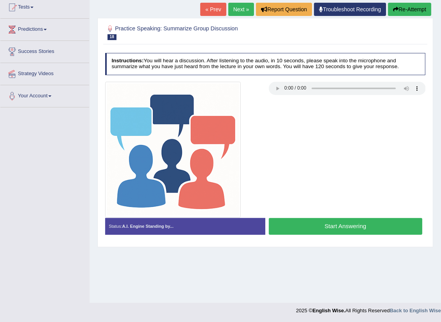
click at [369, 224] on button "Start Answering" at bounding box center [345, 226] width 153 height 17
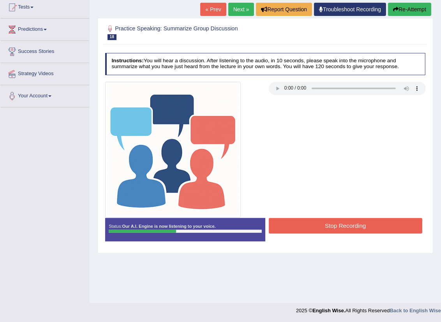
click at [360, 226] on button "Stop Recording" at bounding box center [345, 225] width 153 height 15
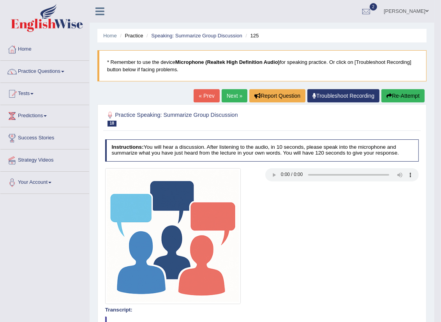
click at [409, 100] on button "Re-Attempt" at bounding box center [402, 95] width 43 height 13
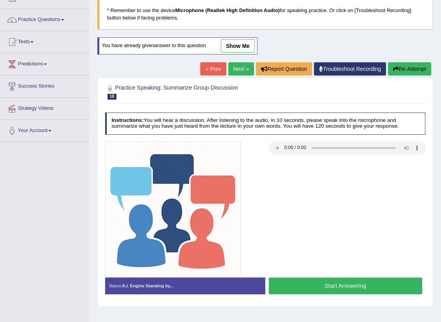
scroll to position [86, 0]
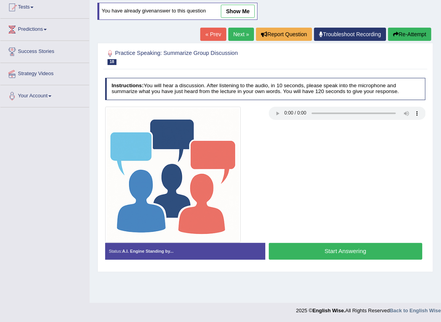
click at [346, 257] on button "Start Answering" at bounding box center [345, 251] width 153 height 17
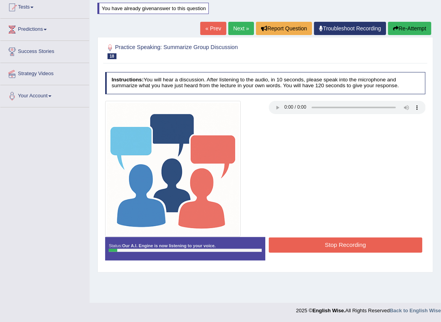
click at [348, 255] on div "Status: Our A.I. Engine is now listening to your voice. Start Answering Stop Re…" at bounding box center [265, 252] width 320 height 30
click at [344, 242] on button "Stop Recording" at bounding box center [345, 244] width 153 height 15
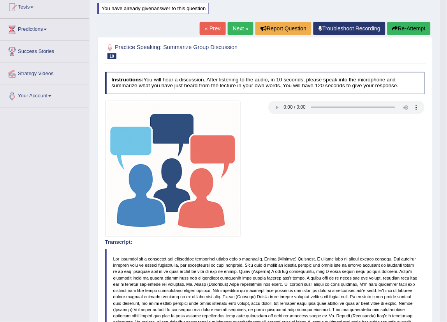
click at [402, 25] on body "Toggle navigation Home Practice Questions Speaking Practice Read Aloud Repeat S…" at bounding box center [223, 75] width 447 height 322
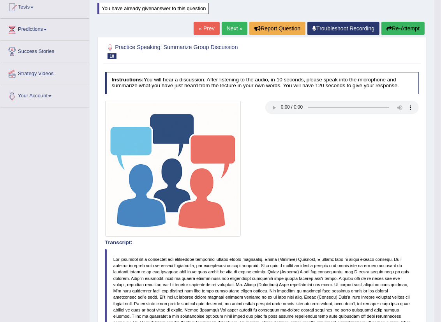
click at [397, 30] on button "Re-Attempt" at bounding box center [402, 28] width 43 height 13
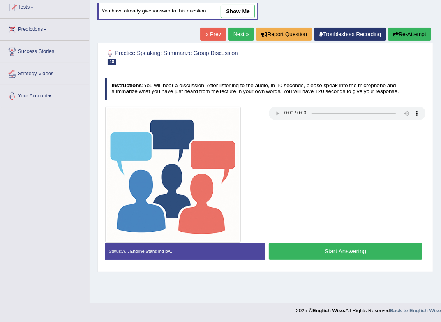
click at [349, 255] on button "Start Answering" at bounding box center [345, 251] width 153 height 17
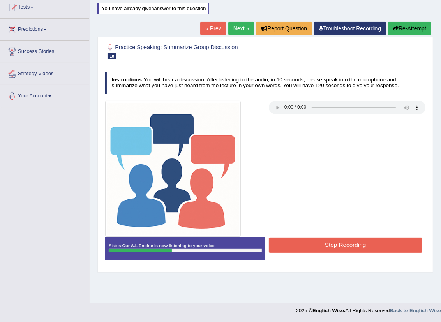
click at [350, 245] on button "Stop Recording" at bounding box center [345, 244] width 153 height 15
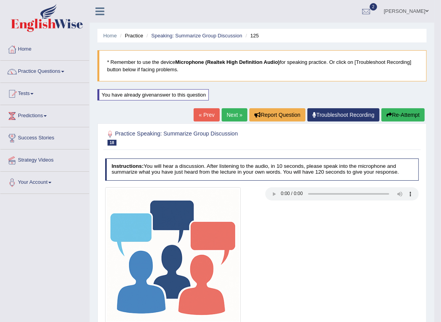
click at [227, 116] on link "Next »" at bounding box center [234, 114] width 26 height 13
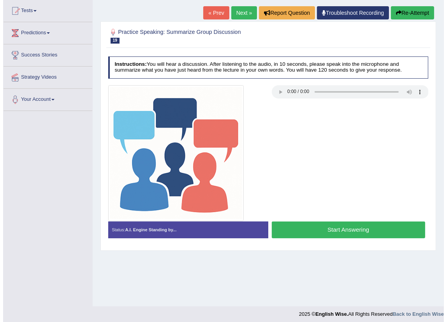
scroll to position [86, 0]
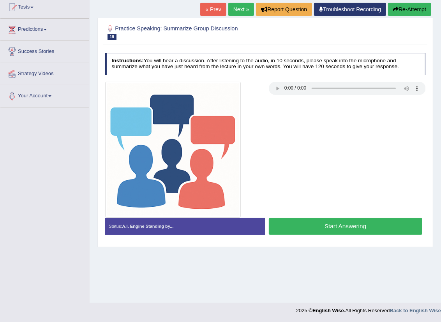
click at [314, 223] on button "Start Answering" at bounding box center [345, 226] width 153 height 17
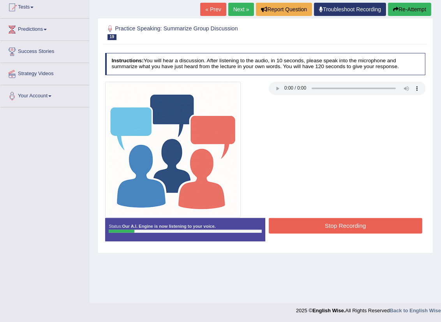
click at [314, 223] on button "Stop Recording" at bounding box center [345, 225] width 153 height 15
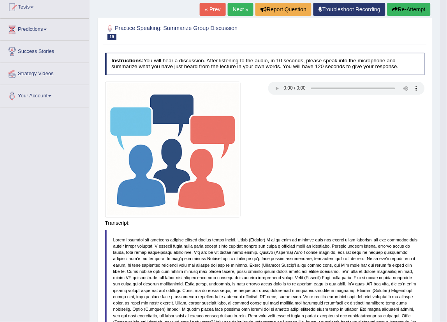
click at [419, 10] on button "Re-Attempt" at bounding box center [408, 9] width 43 height 13
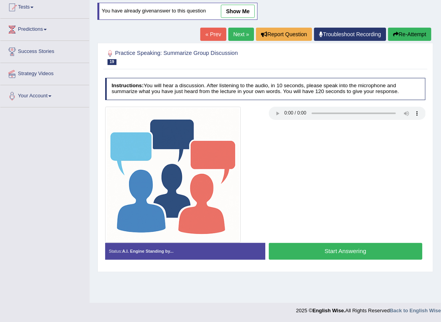
click at [313, 249] on button "Start Answering" at bounding box center [345, 251] width 153 height 17
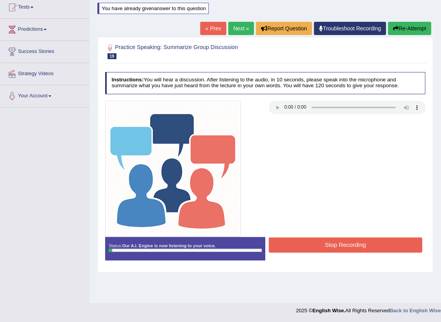
click at [313, 249] on button "Stop Recording" at bounding box center [345, 244] width 153 height 15
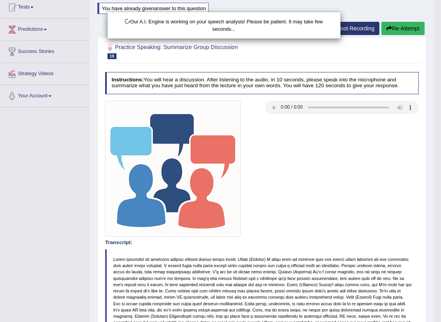
click at [416, 28] on div "Our A.I. Engine is working on your speech analysis! Please be patient. It may t…" at bounding box center [220, 161] width 441 height 322
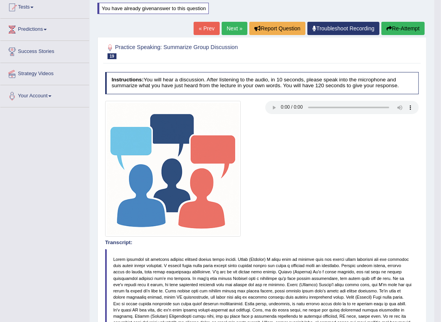
click at [401, 28] on button "Re-Attempt" at bounding box center [402, 28] width 43 height 13
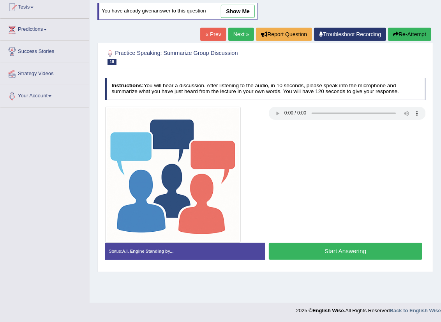
click at [360, 246] on button "Start Answering" at bounding box center [345, 251] width 153 height 17
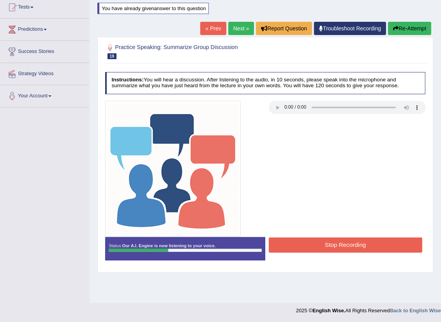
click at [360, 246] on button "Stop Recording" at bounding box center [345, 244] width 153 height 15
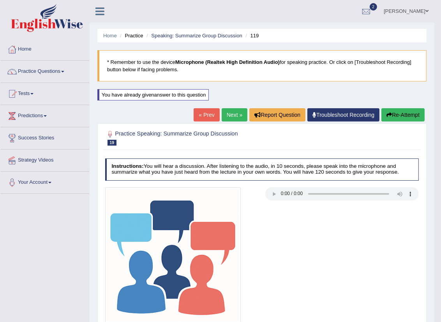
click at [228, 114] on link "Next »" at bounding box center [234, 114] width 26 height 13
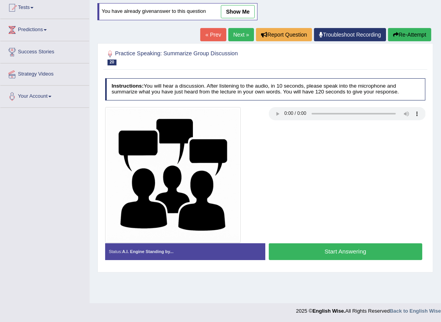
scroll to position [86, 0]
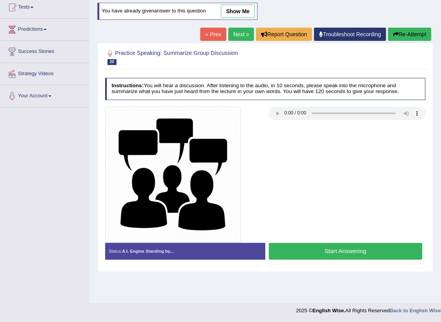
click at [340, 250] on button "Start Answering" at bounding box center [345, 251] width 153 height 17
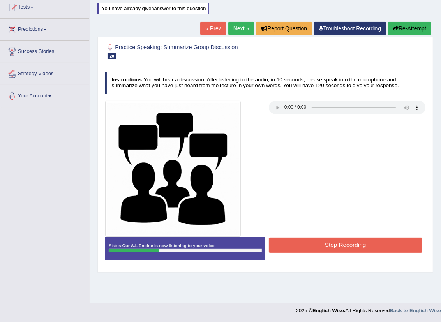
click at [344, 243] on button "Stop Recording" at bounding box center [345, 244] width 153 height 15
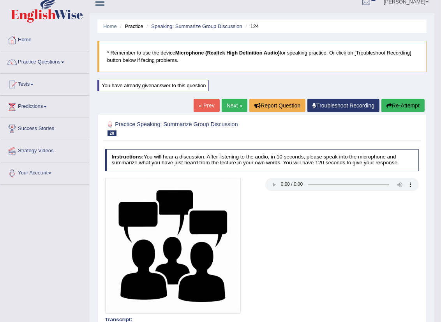
scroll to position [0, 0]
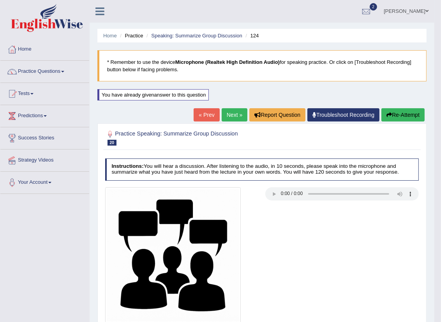
click at [396, 113] on button "Re-Attempt" at bounding box center [402, 114] width 43 height 13
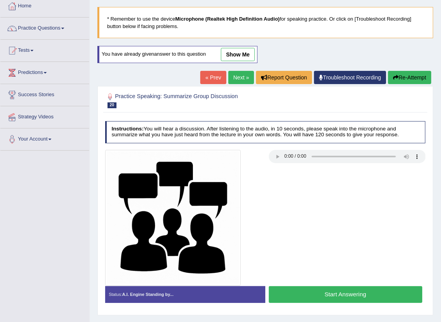
scroll to position [86, 0]
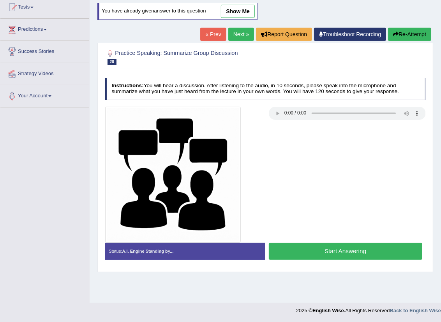
click at [335, 246] on button "Start Answering" at bounding box center [345, 251] width 153 height 17
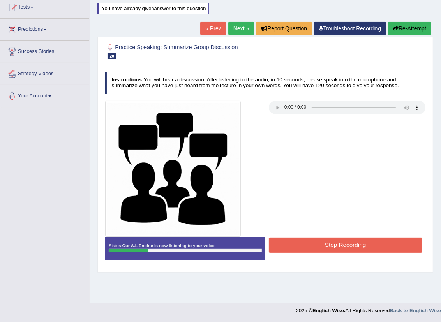
click at [335, 246] on button "Stop Recording" at bounding box center [345, 244] width 153 height 15
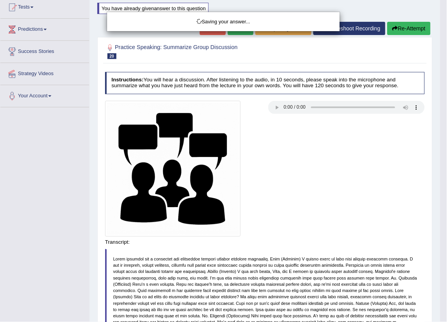
click at [400, 25] on div "Saving your answer..." at bounding box center [223, 161] width 447 height 322
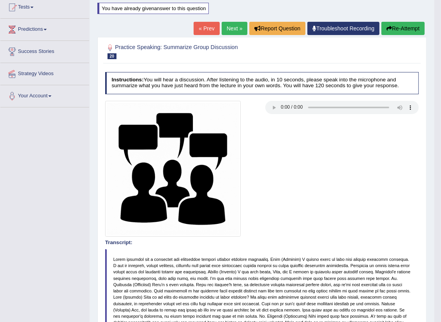
click at [410, 30] on button "Re-Attempt" at bounding box center [402, 28] width 43 height 13
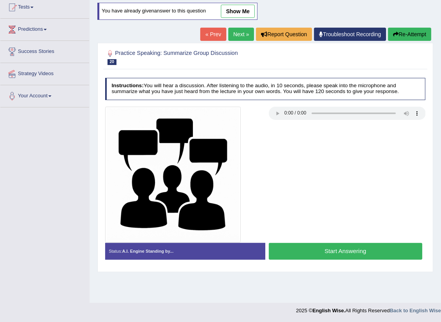
click at [355, 248] on button "Start Answering" at bounding box center [345, 251] width 153 height 17
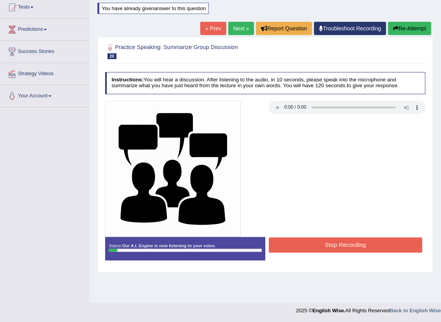
click at [410, 27] on button "Re-Attempt" at bounding box center [409, 28] width 43 height 13
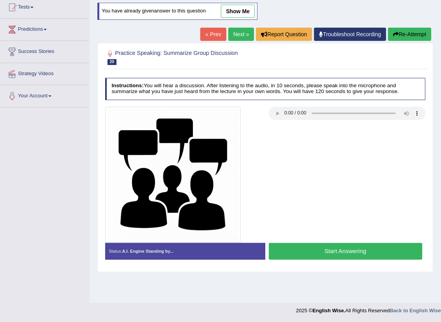
click at [348, 248] on button "Start Answering" at bounding box center [345, 251] width 153 height 17
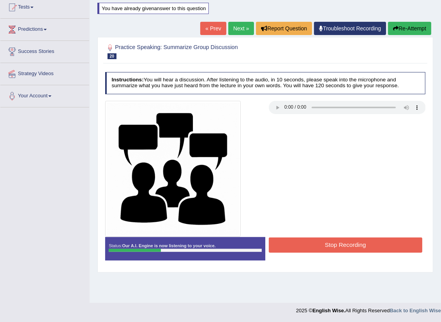
click at [348, 248] on button "Stop Recording" at bounding box center [345, 244] width 153 height 15
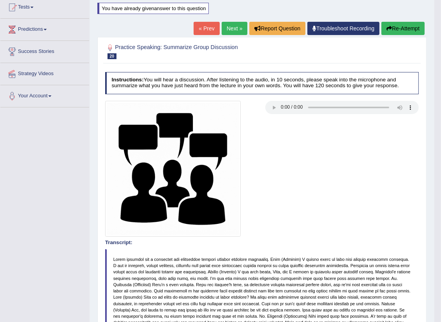
click at [397, 26] on button "Re-Attempt" at bounding box center [402, 28] width 43 height 13
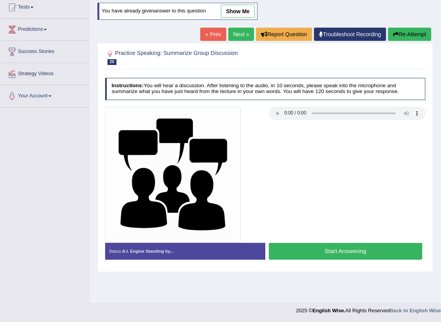
click at [322, 251] on button "Start Answering" at bounding box center [345, 251] width 153 height 17
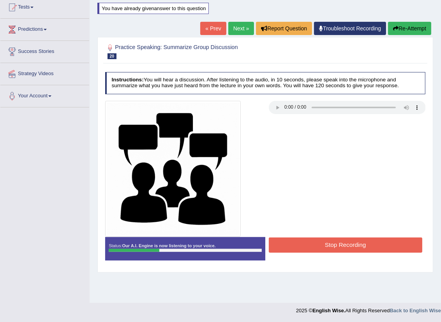
click at [322, 251] on button "Stop Recording" at bounding box center [345, 244] width 153 height 15
